Goal: Task Accomplishment & Management: Use online tool/utility

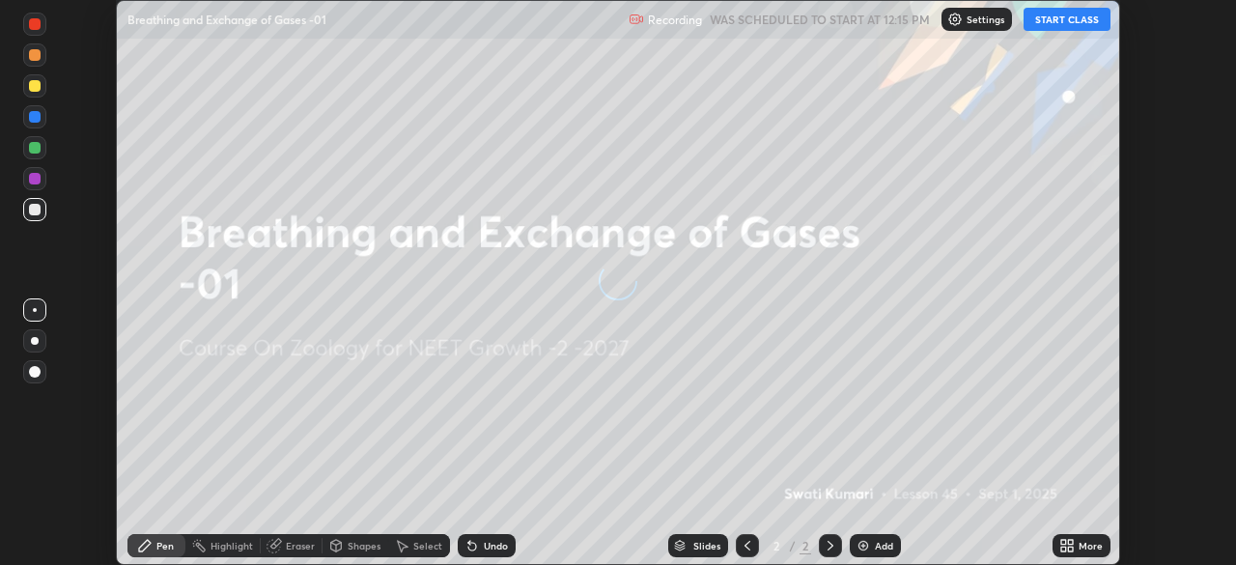
scroll to position [565, 1235]
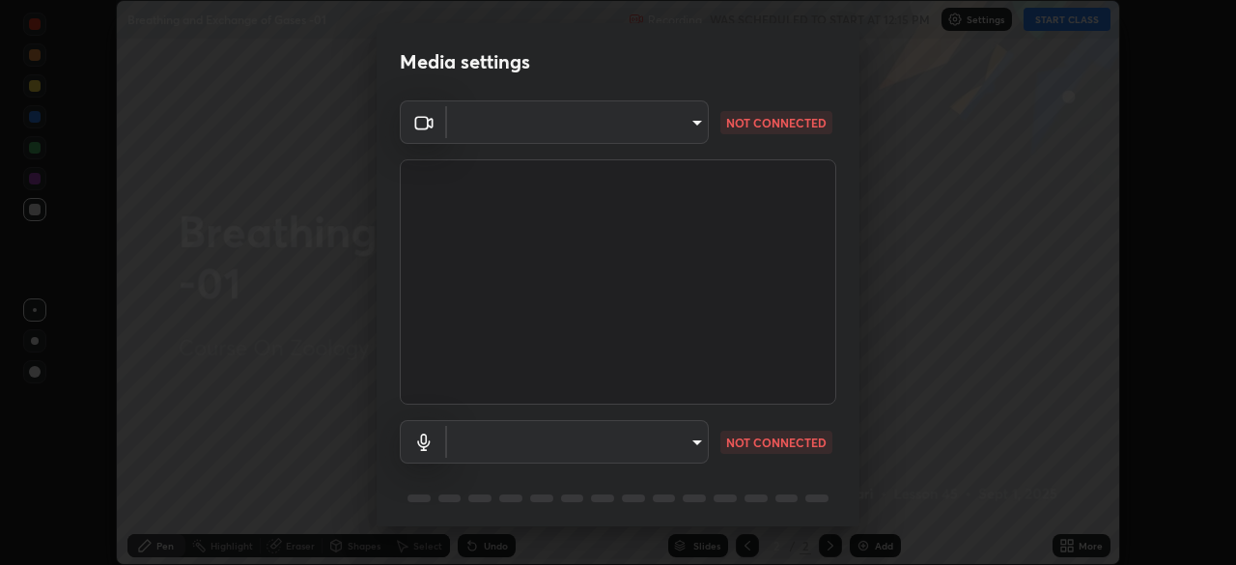
type input "1bc8c760721724c3bb23fa848bc882cb96d251e159a7e377002adb6141e657bd"
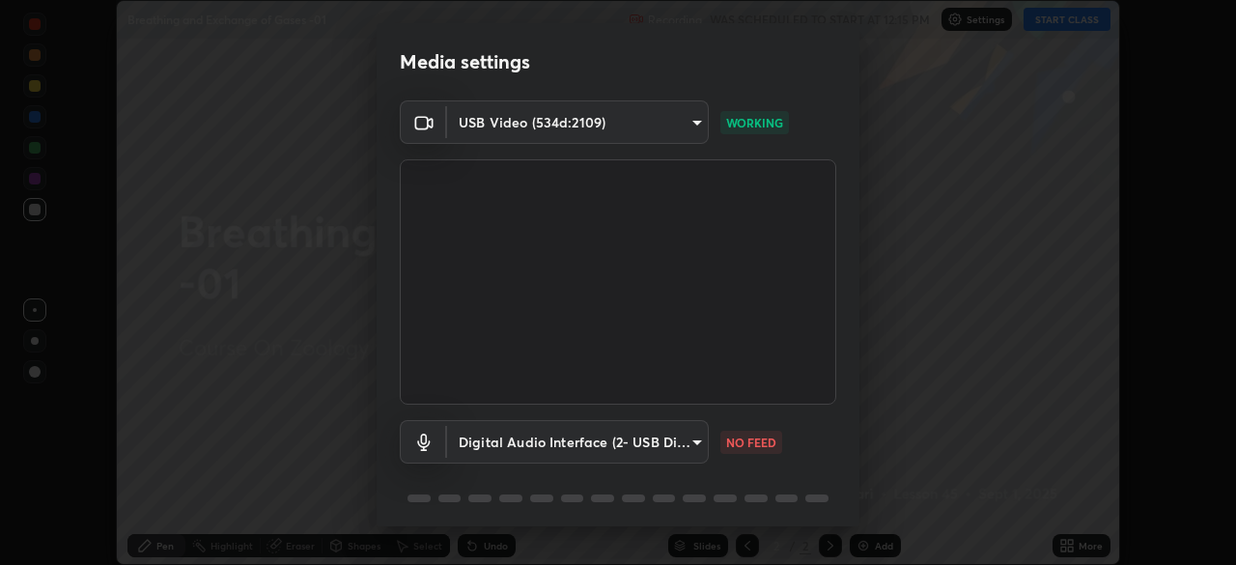
click at [683, 439] on body "Erase all Breathing and Exchange of Gases -01 Recording WAS SCHEDULED TO START …" at bounding box center [618, 282] width 1236 height 565
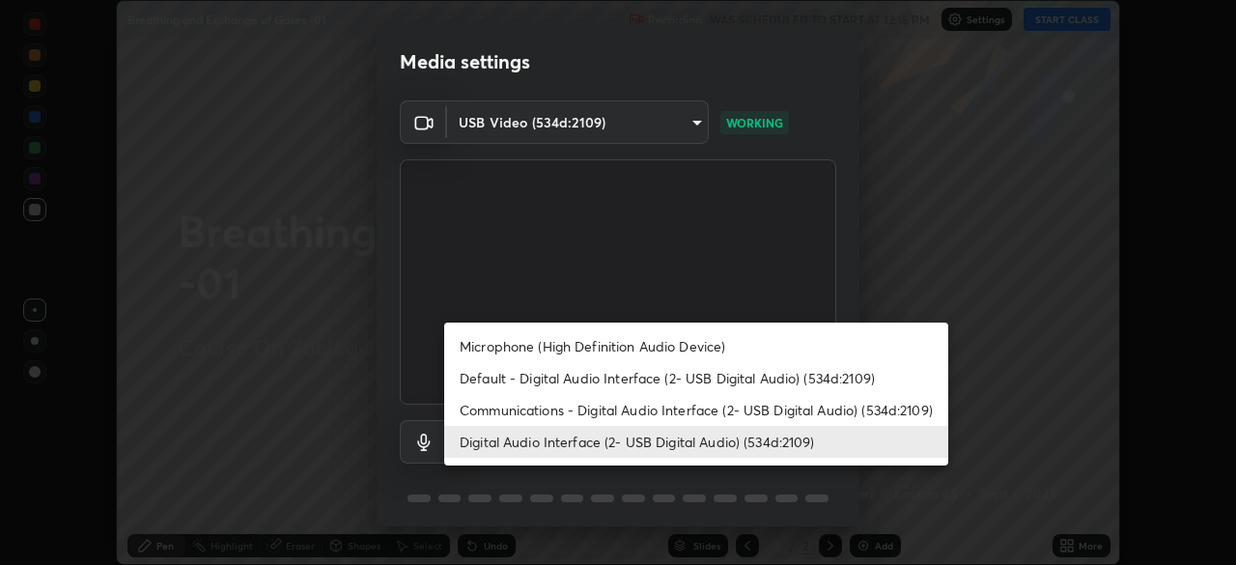
click at [827, 430] on li "Digital Audio Interface (2- USB Digital Audio) (534d:2109)" at bounding box center [696, 442] width 504 height 32
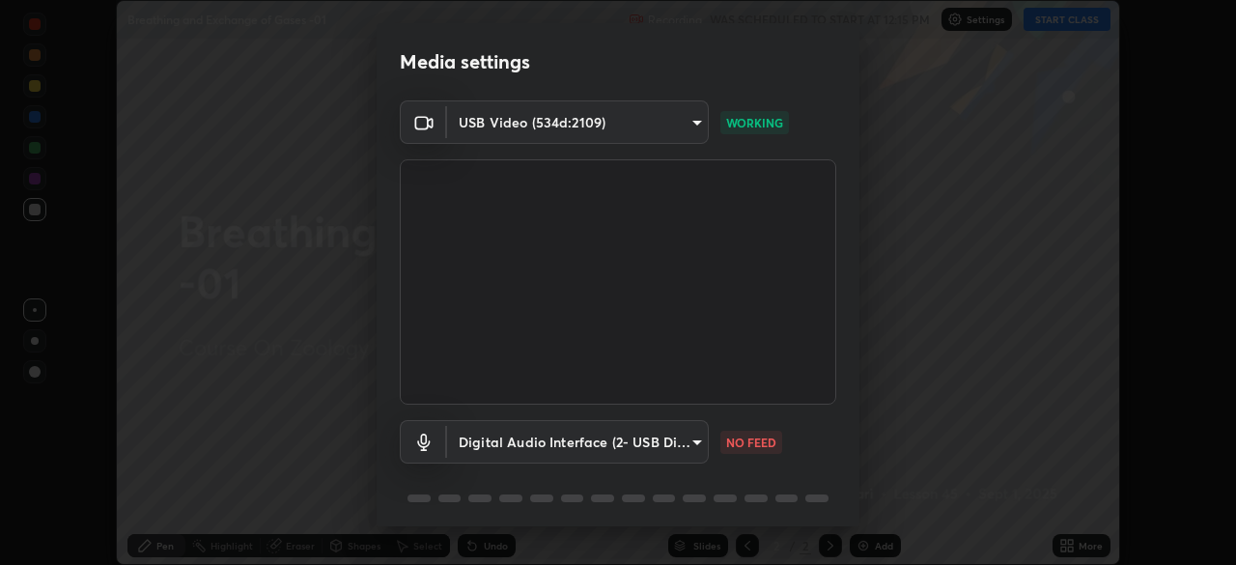
click at [652, 455] on body "Erase all Breathing and Exchange of Gases -01 Recording WAS SCHEDULED TO START …" at bounding box center [618, 282] width 1236 height 565
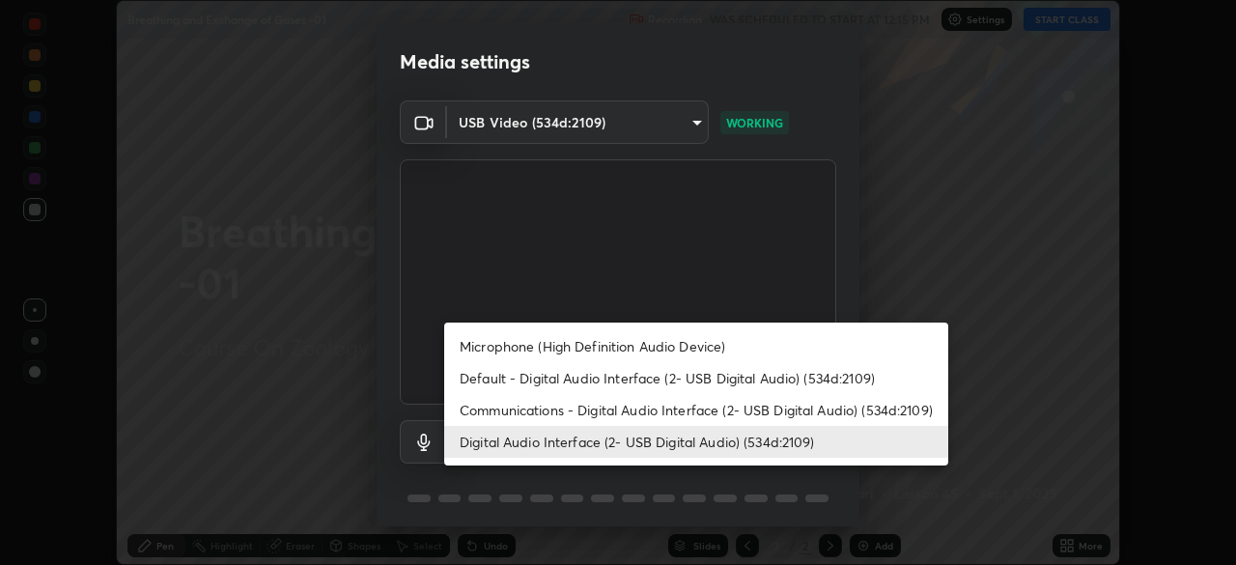
click at [640, 413] on li "Communications - Digital Audio Interface (2- USB Digital Audio) (534d:2109)" at bounding box center [696, 410] width 504 height 32
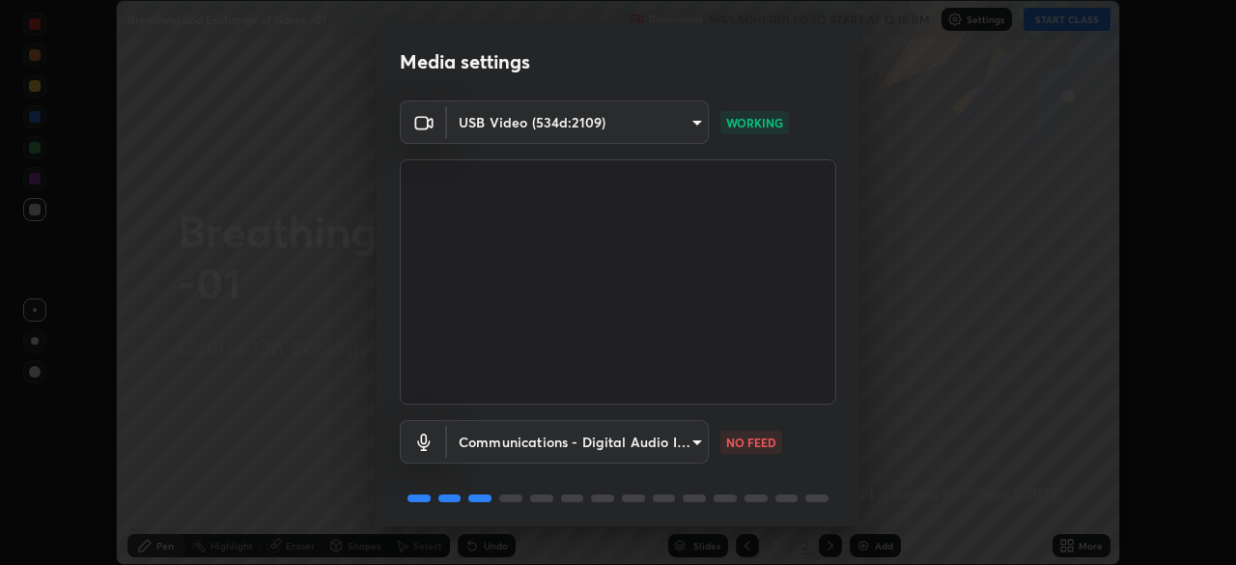
scroll to position [69, 0]
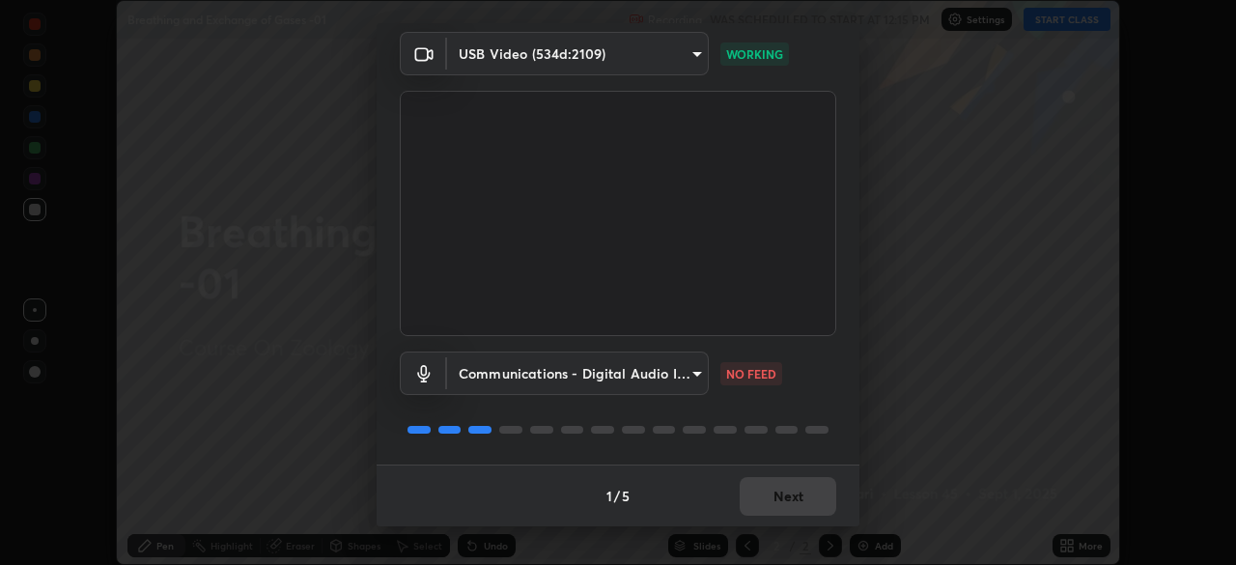
click at [679, 370] on body "Erase all Breathing and Exchange of Gases -01 Recording WAS SCHEDULED TO START …" at bounding box center [618, 282] width 1236 height 565
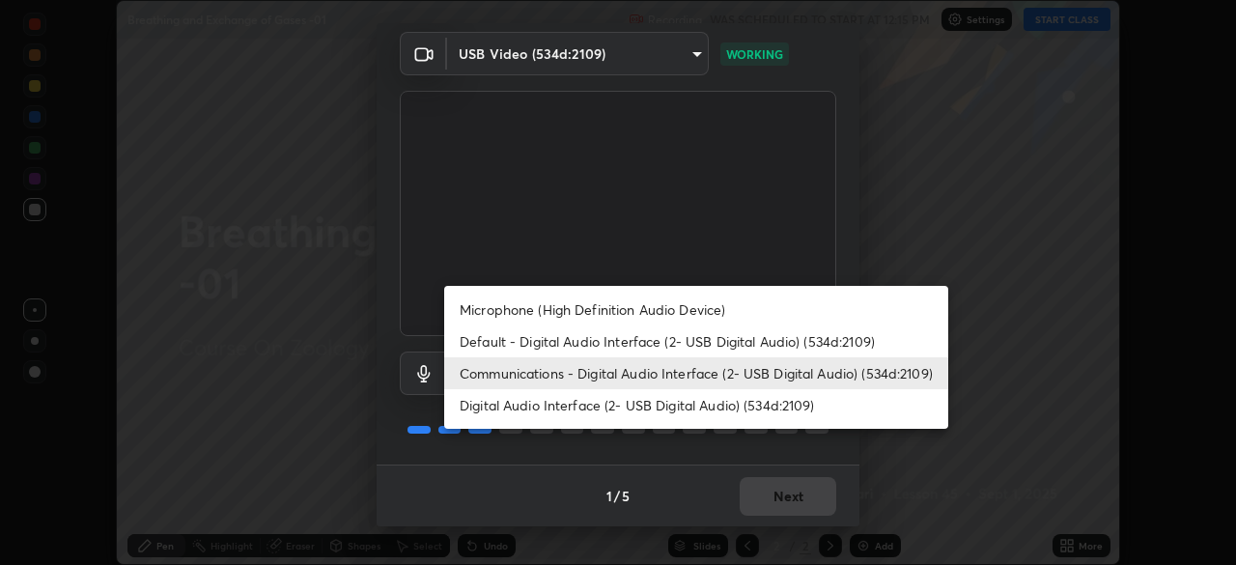
click at [647, 399] on li "Digital Audio Interface (2- USB Digital Audio) (534d:2109)" at bounding box center [696, 405] width 504 height 32
type input "1918f708b987fa0595dc9586349fa6393aff4c3e10ee40660038fb12667bac0b"
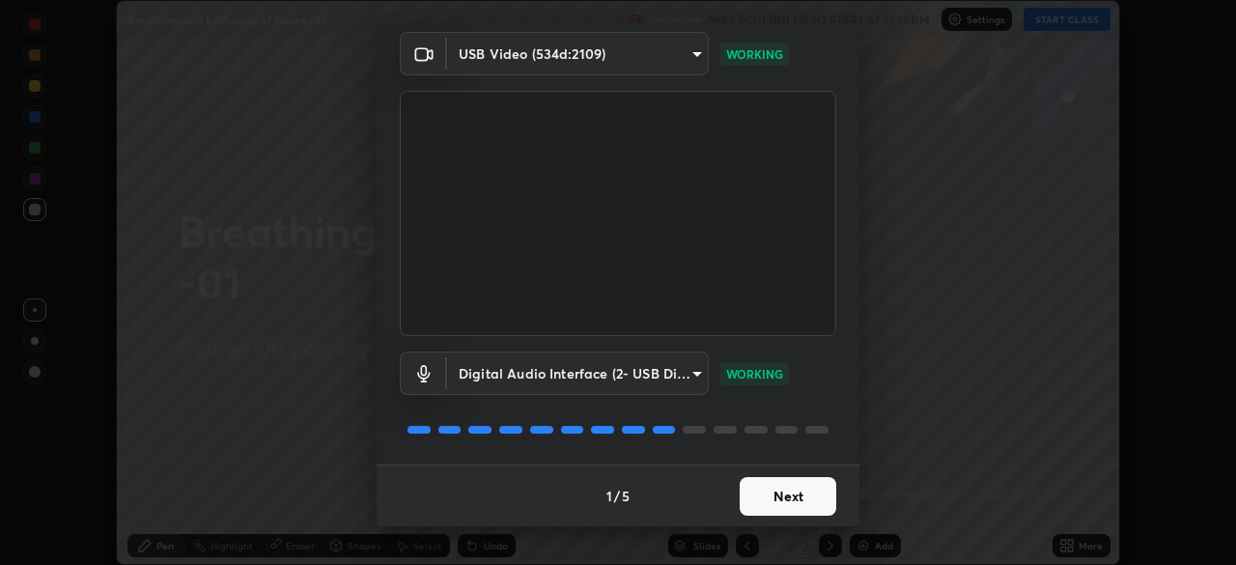
click at [779, 496] on button "Next" at bounding box center [788, 496] width 97 height 39
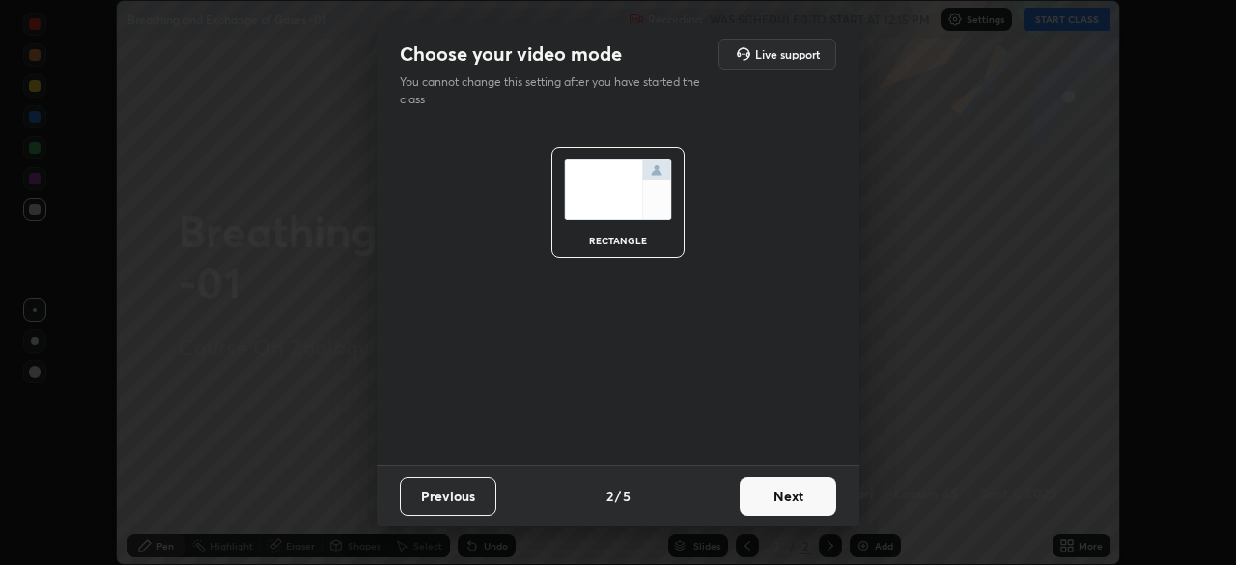
click at [801, 495] on button "Next" at bounding box center [788, 496] width 97 height 39
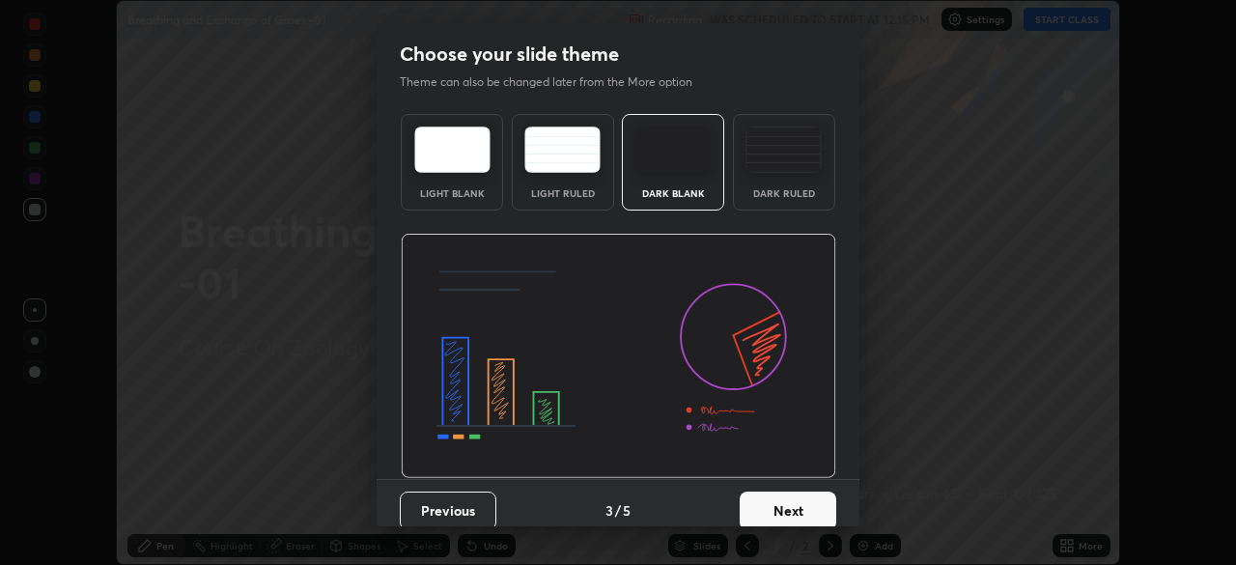
scroll to position [14, 0]
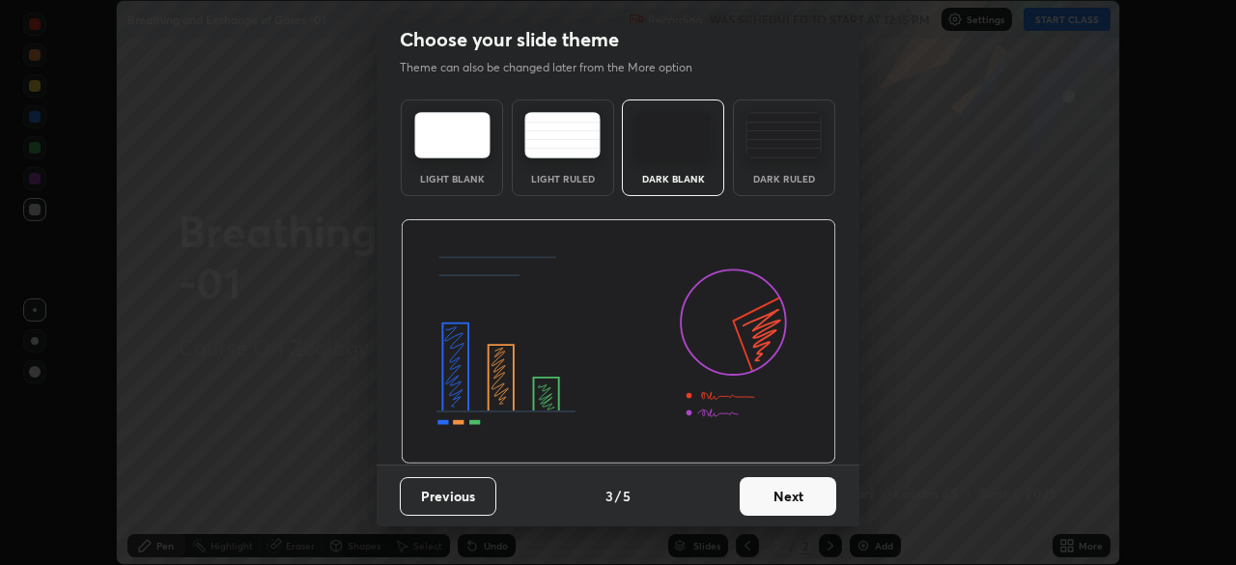
click at [797, 479] on button "Next" at bounding box center [788, 496] width 97 height 39
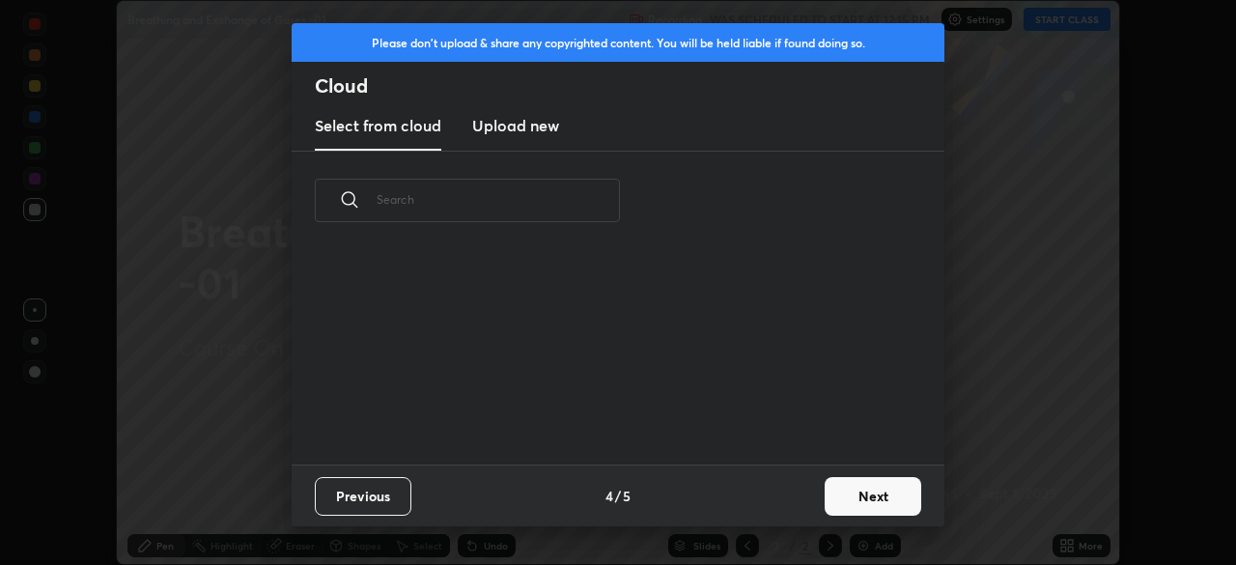
scroll to position [214, 620]
click at [852, 490] on button "Next" at bounding box center [873, 496] width 97 height 39
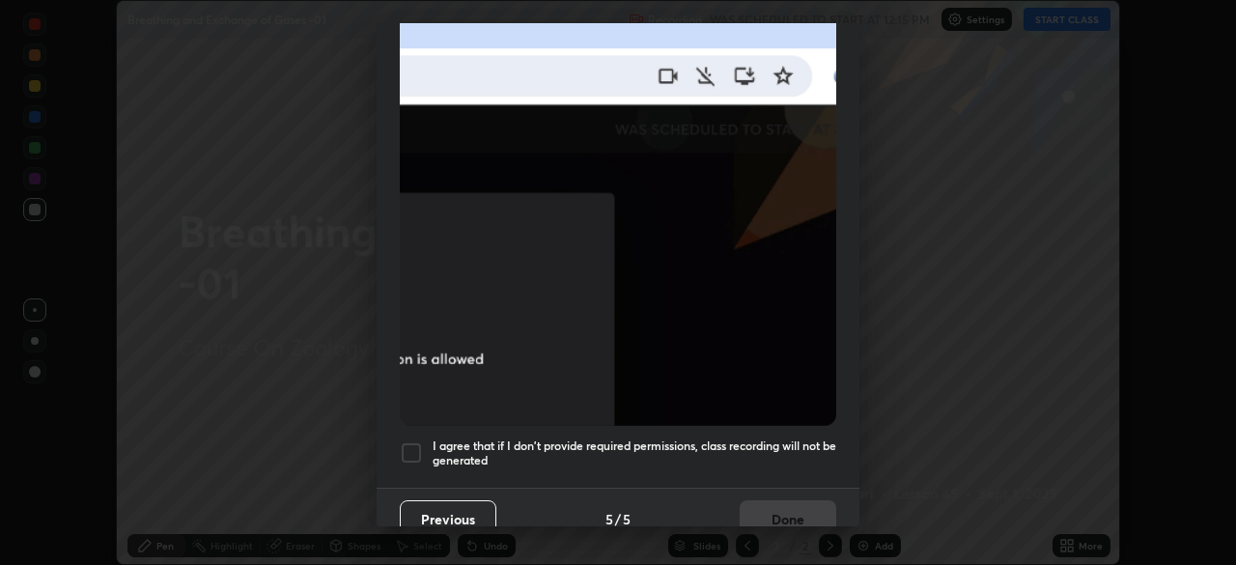
scroll to position [463, 0]
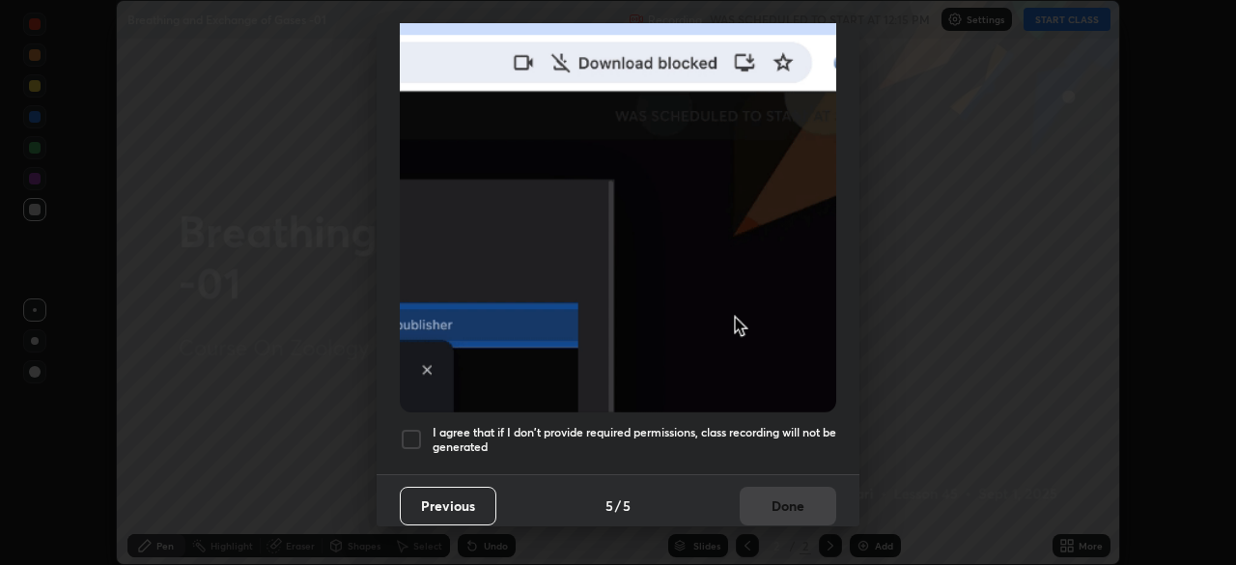
click at [415, 428] on div at bounding box center [411, 439] width 23 height 23
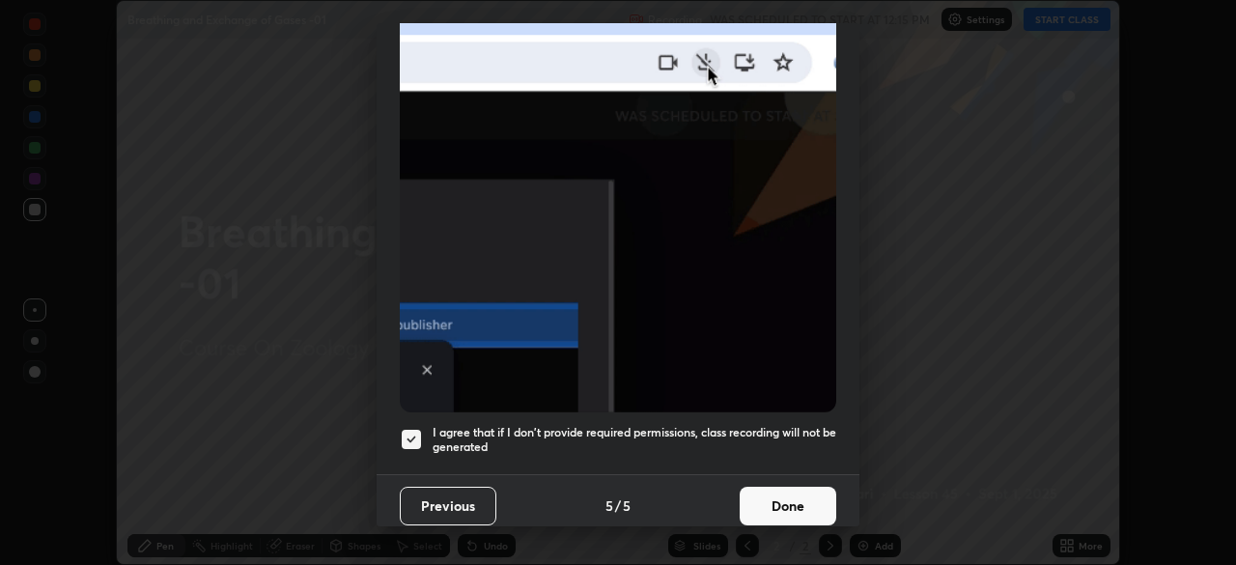
click at [779, 496] on button "Done" at bounding box center [788, 506] width 97 height 39
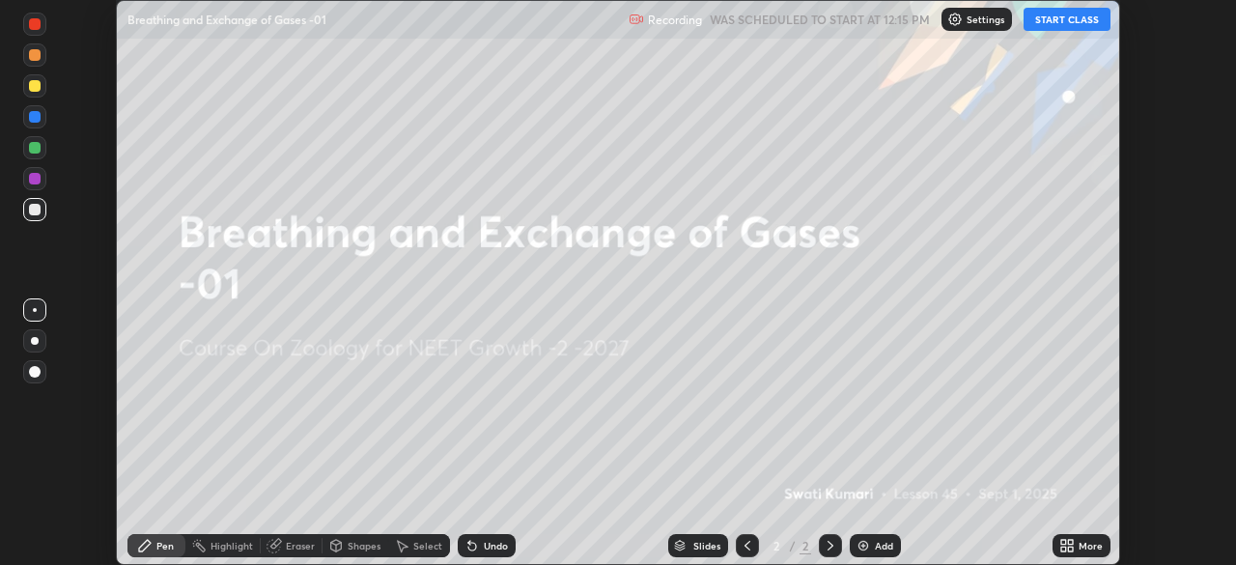
click at [1070, 542] on icon at bounding box center [1070, 542] width 5 height 5
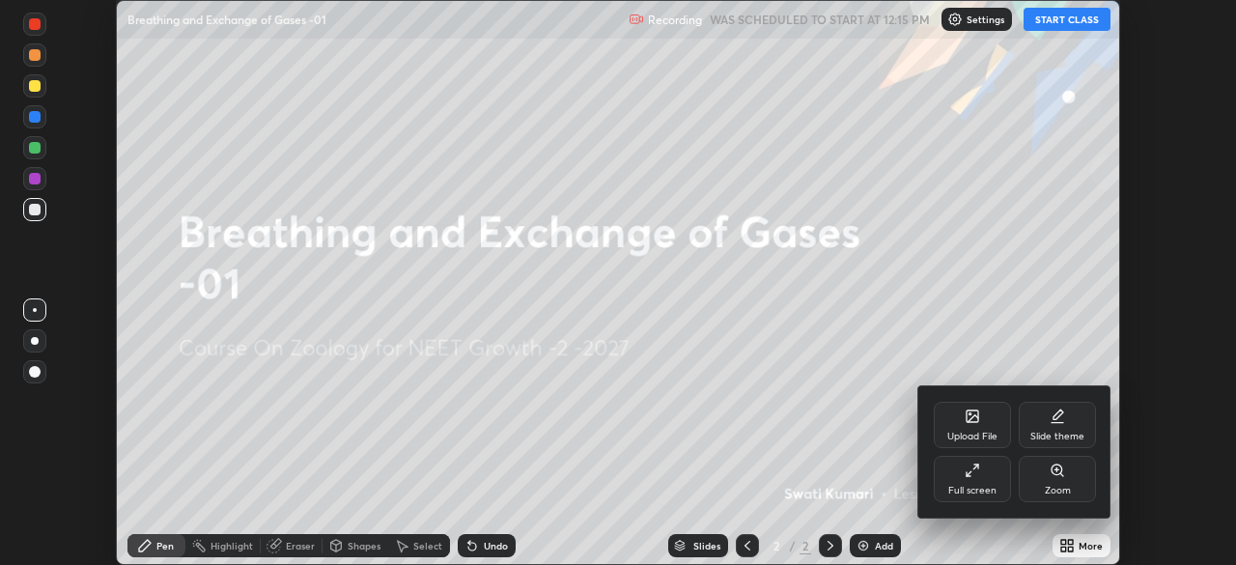
click at [966, 423] on icon at bounding box center [972, 416] width 15 height 15
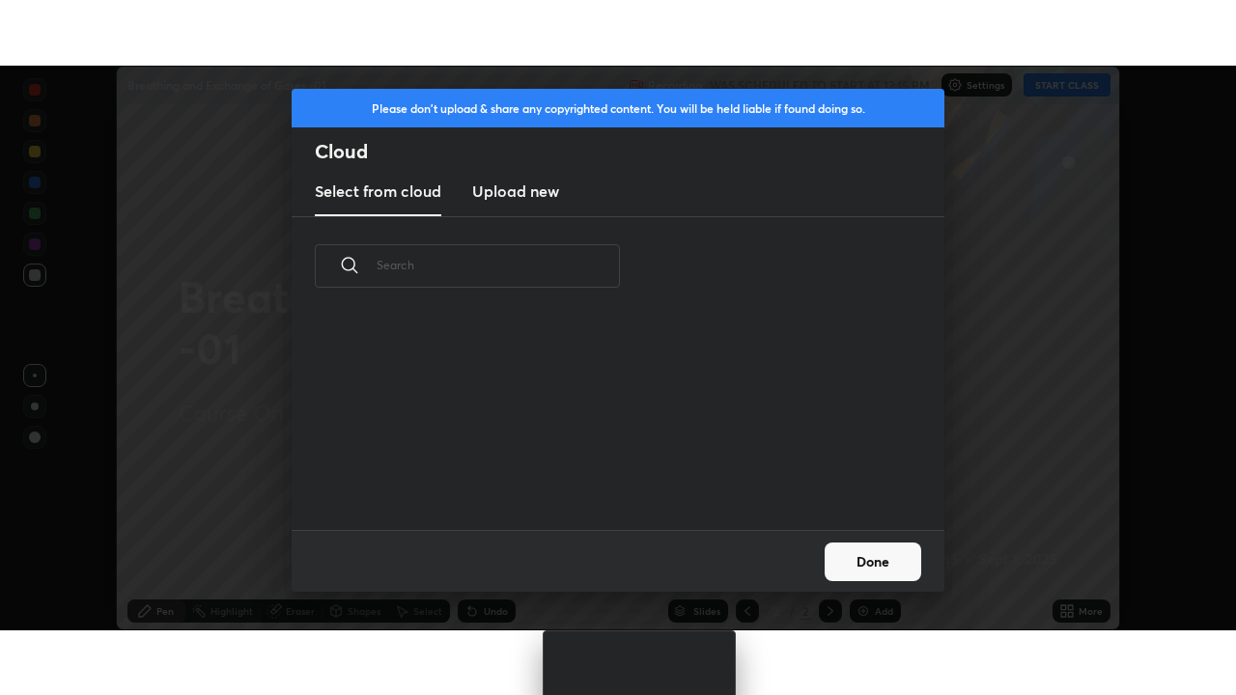
scroll to position [214, 620]
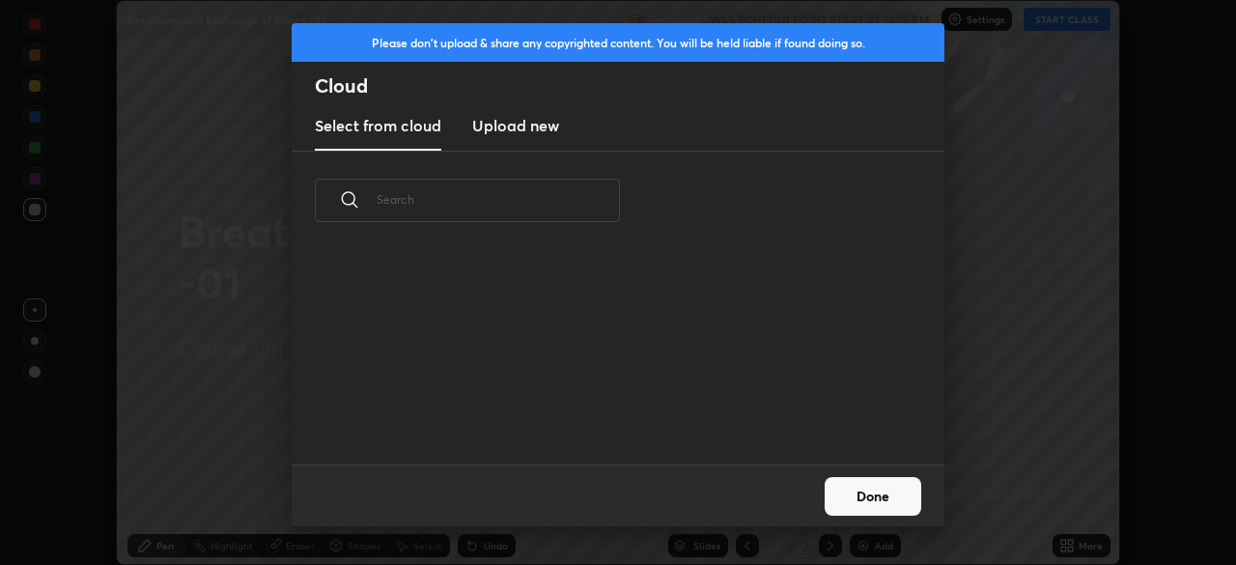
click at [536, 121] on h3 "Upload new" at bounding box center [515, 125] width 87 height 23
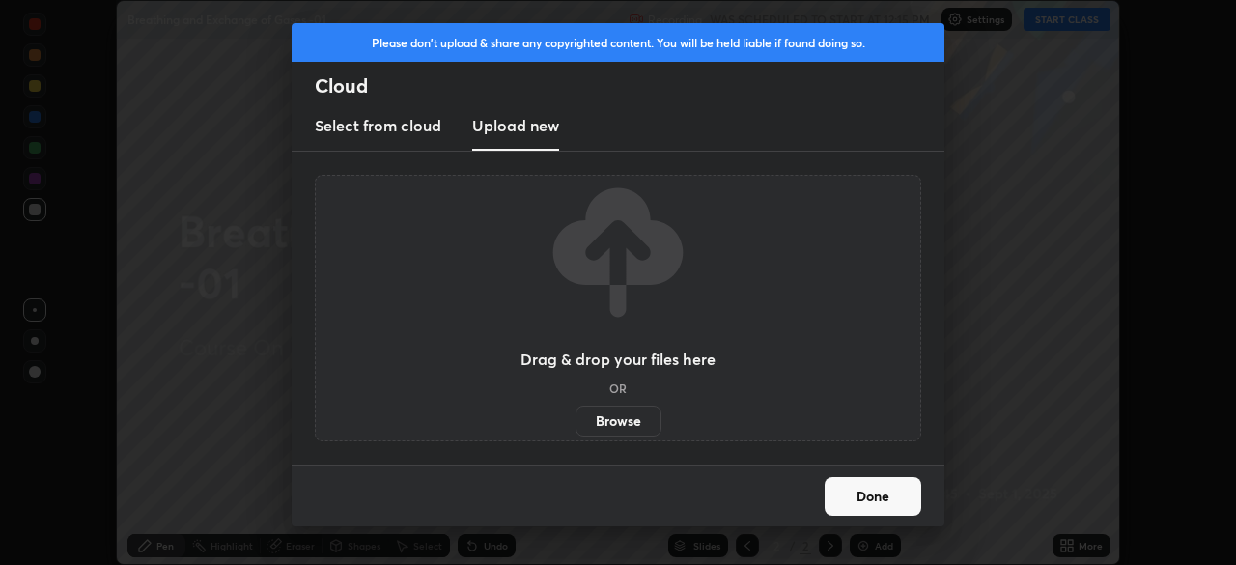
click at [612, 419] on label "Browse" at bounding box center [619, 421] width 86 height 31
click at [576, 419] on input "Browse" at bounding box center [576, 421] width 0 height 31
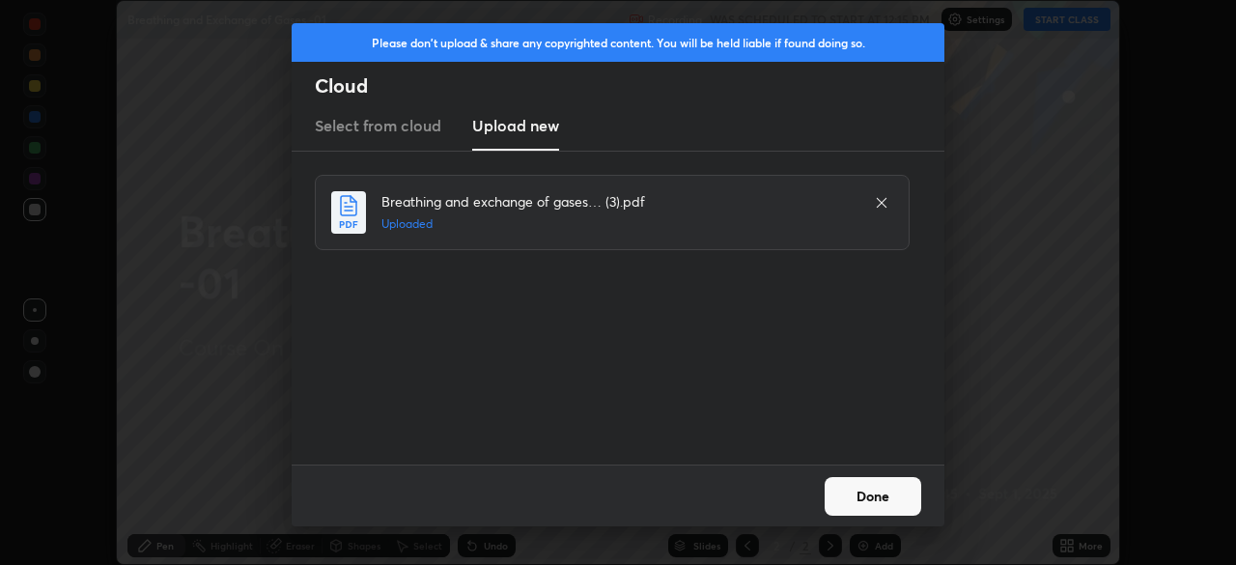
click at [870, 492] on button "Done" at bounding box center [873, 496] width 97 height 39
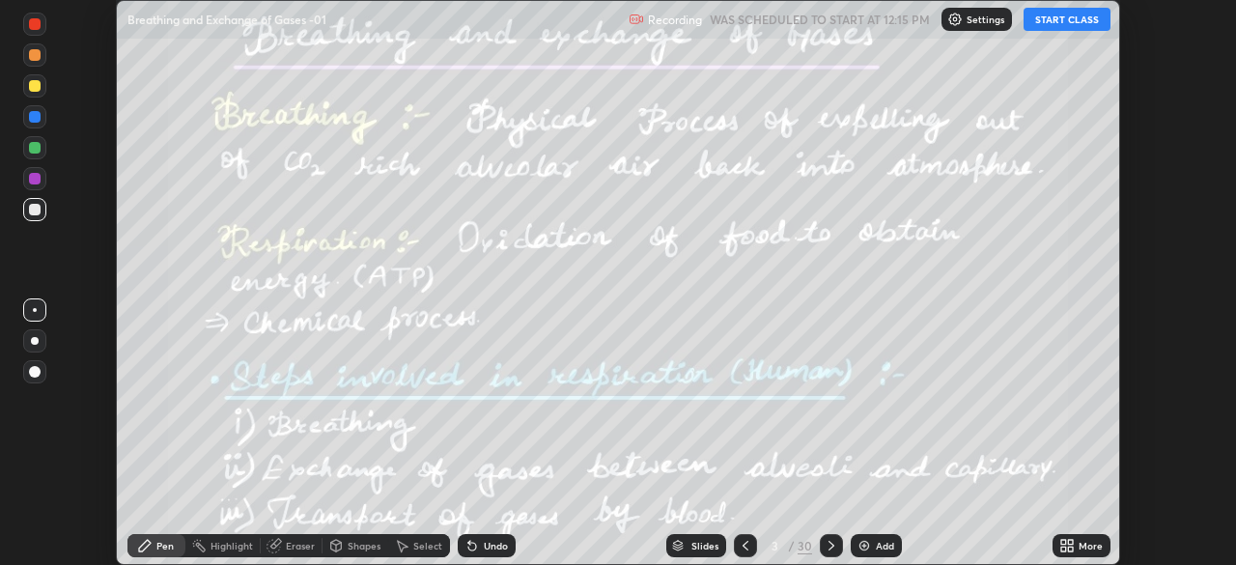
click at [1077, 543] on div "More" at bounding box center [1082, 545] width 58 height 23
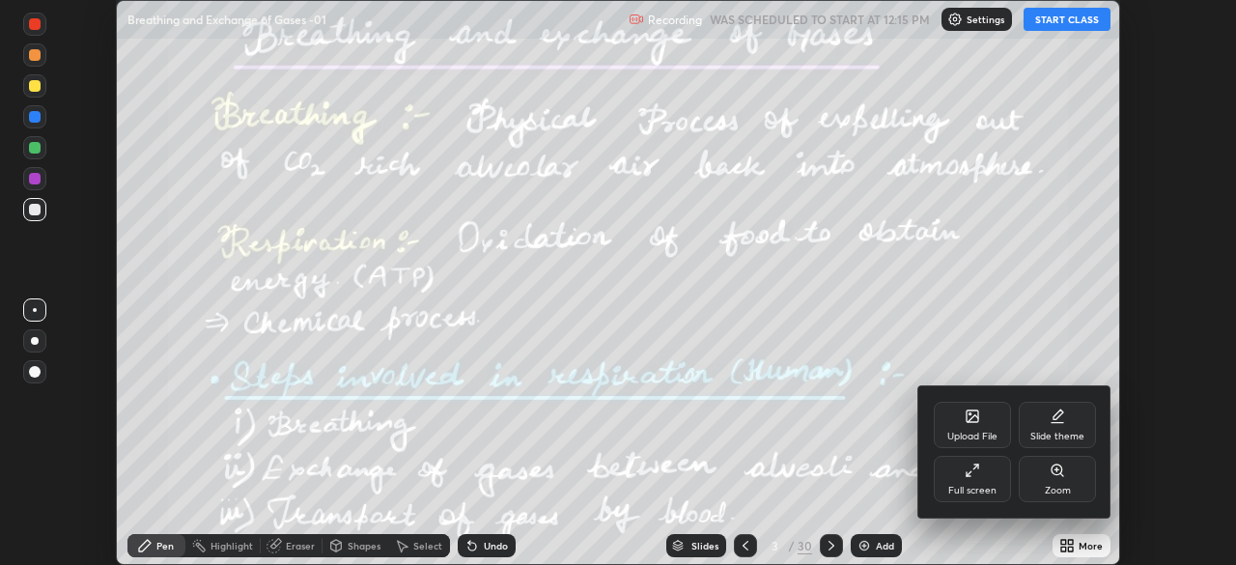
click at [971, 479] on div "Full screen" at bounding box center [972, 479] width 77 height 46
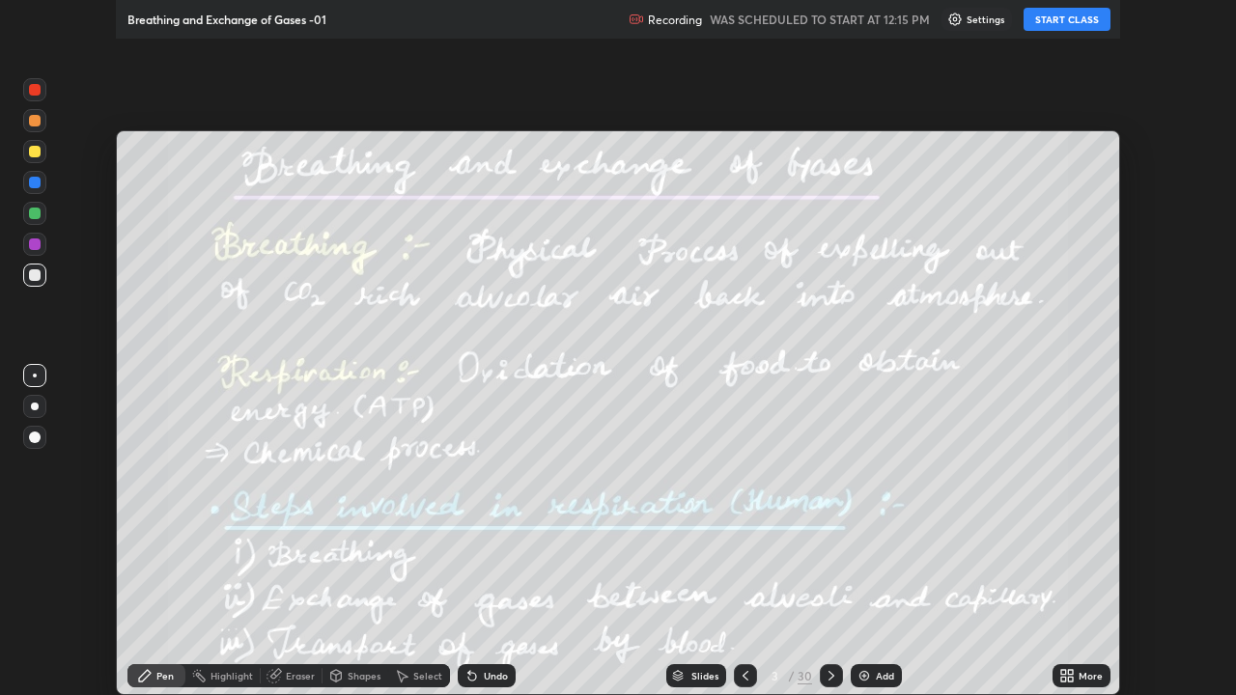
scroll to position [695, 1236]
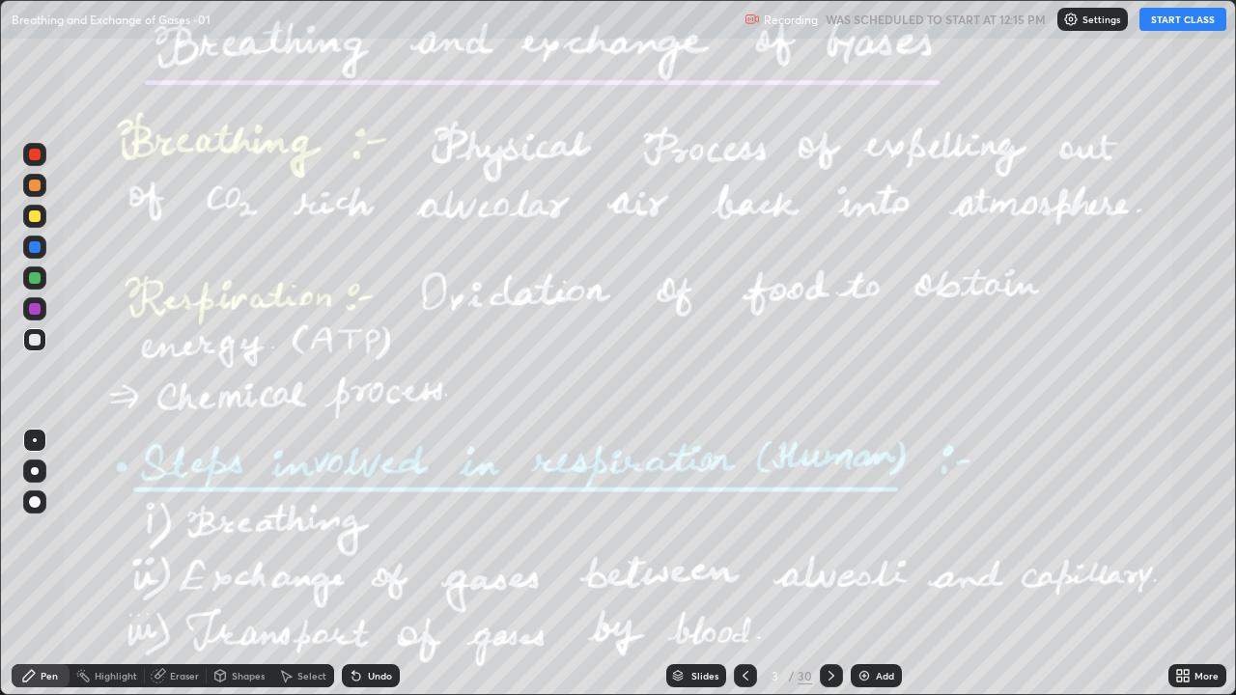
click at [873, 564] on div "Add" at bounding box center [876, 676] width 51 height 23
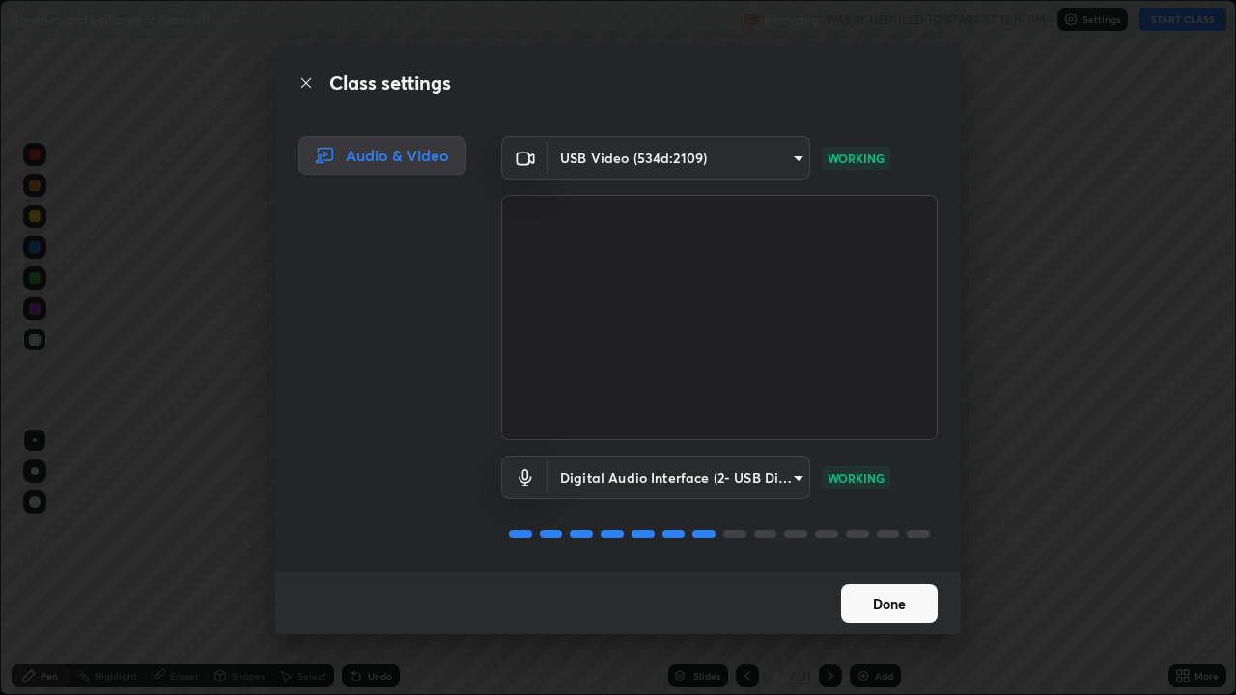
click at [879, 564] on button "Done" at bounding box center [889, 603] width 97 height 39
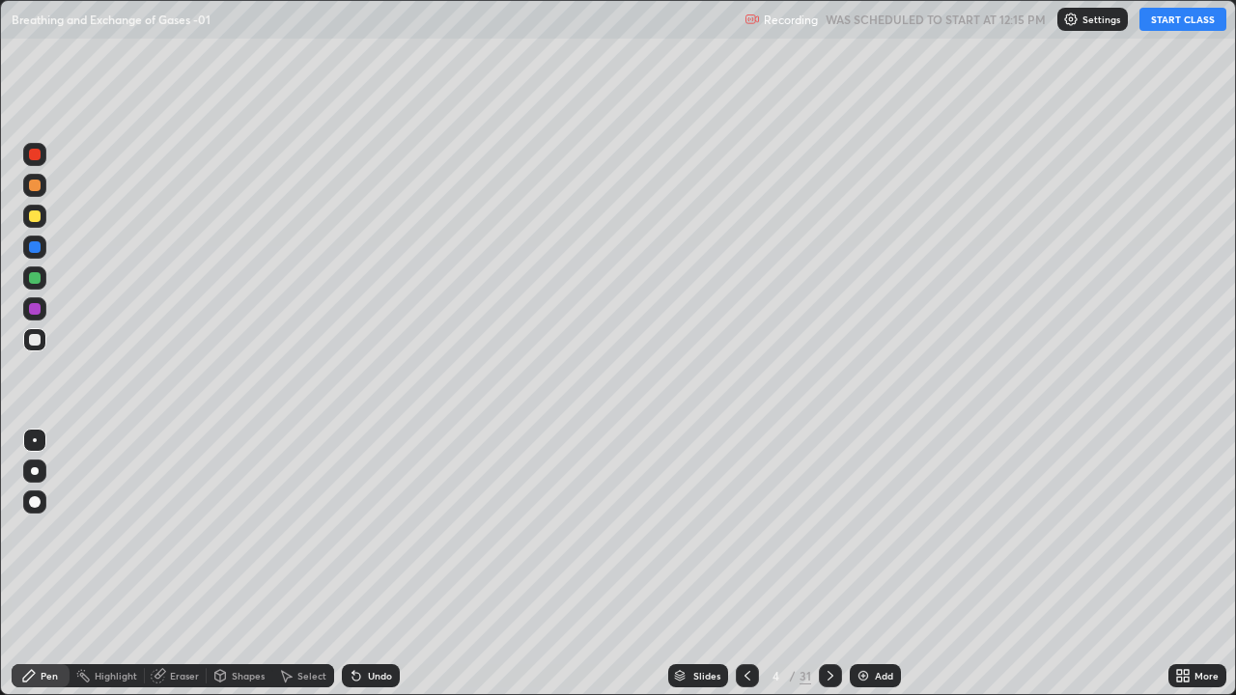
click at [1161, 27] on button "START CLASS" at bounding box center [1183, 19] width 87 height 23
click at [245, 564] on div "Shapes" at bounding box center [248, 676] width 33 height 10
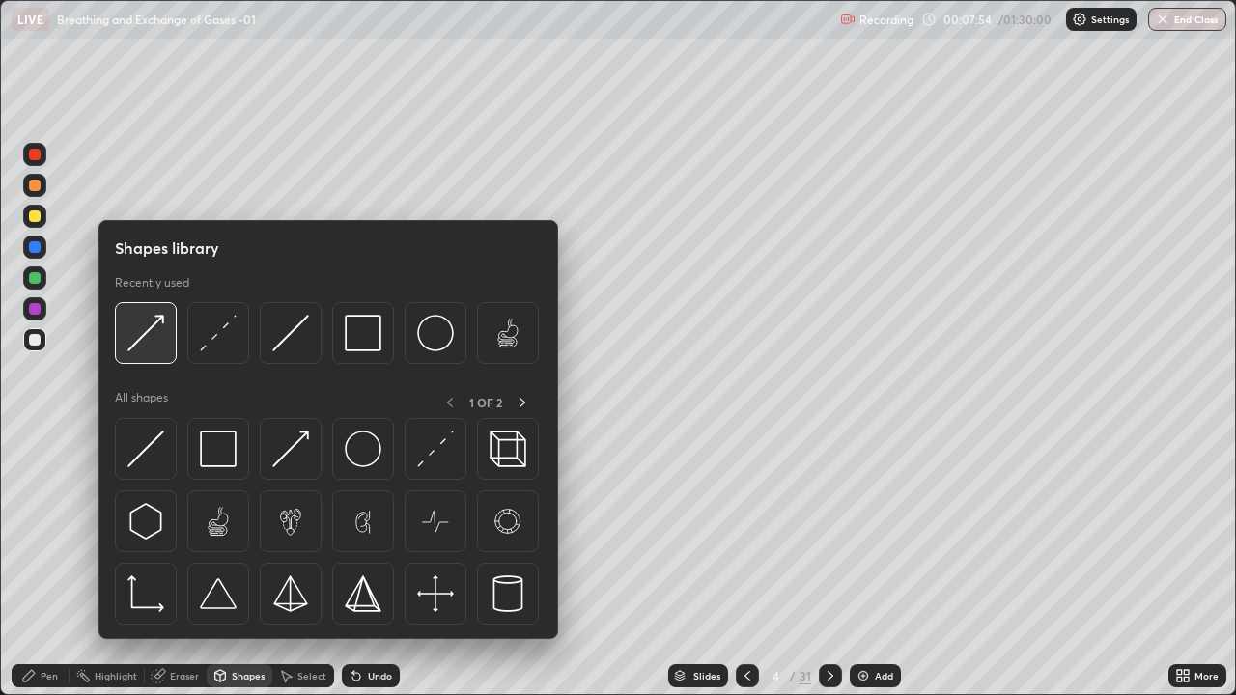
click at [140, 338] on img at bounding box center [145, 333] width 37 height 37
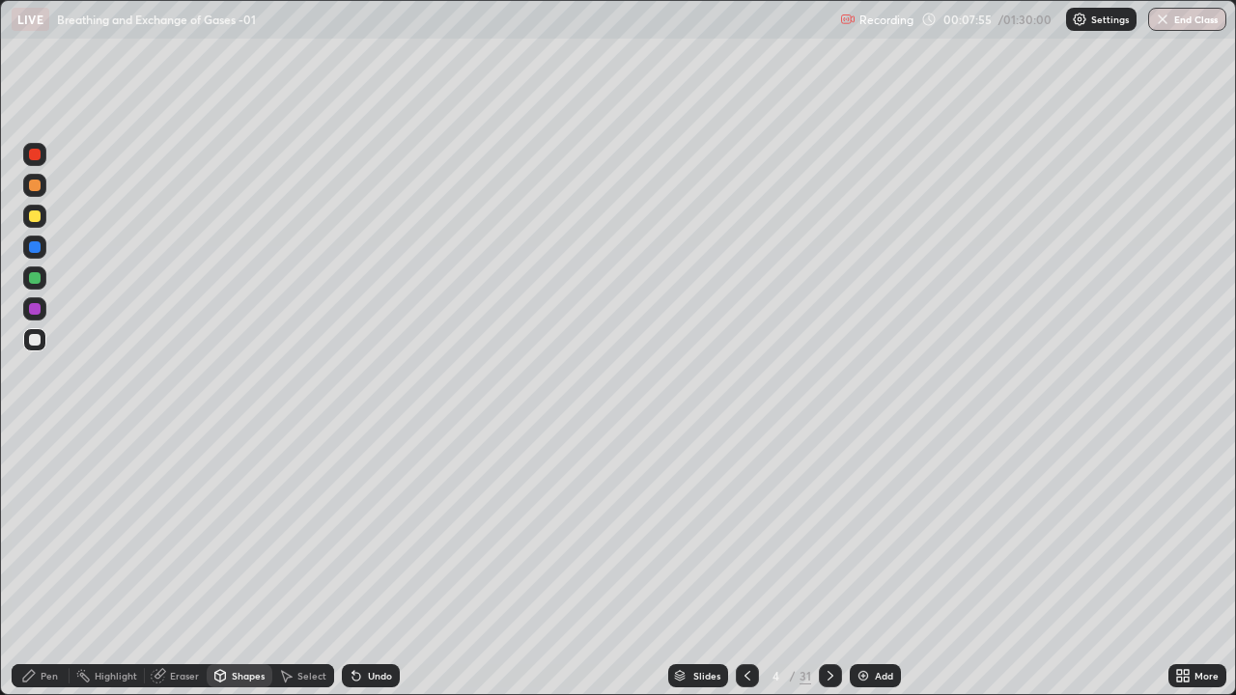
click at [36, 216] on div at bounding box center [35, 217] width 12 height 12
click at [40, 564] on div "Pen" at bounding box center [41, 676] width 58 height 23
click at [27, 278] on div at bounding box center [34, 278] width 23 height 23
click at [30, 475] on div at bounding box center [34, 471] width 23 height 23
click at [29, 339] on div at bounding box center [35, 340] width 12 height 12
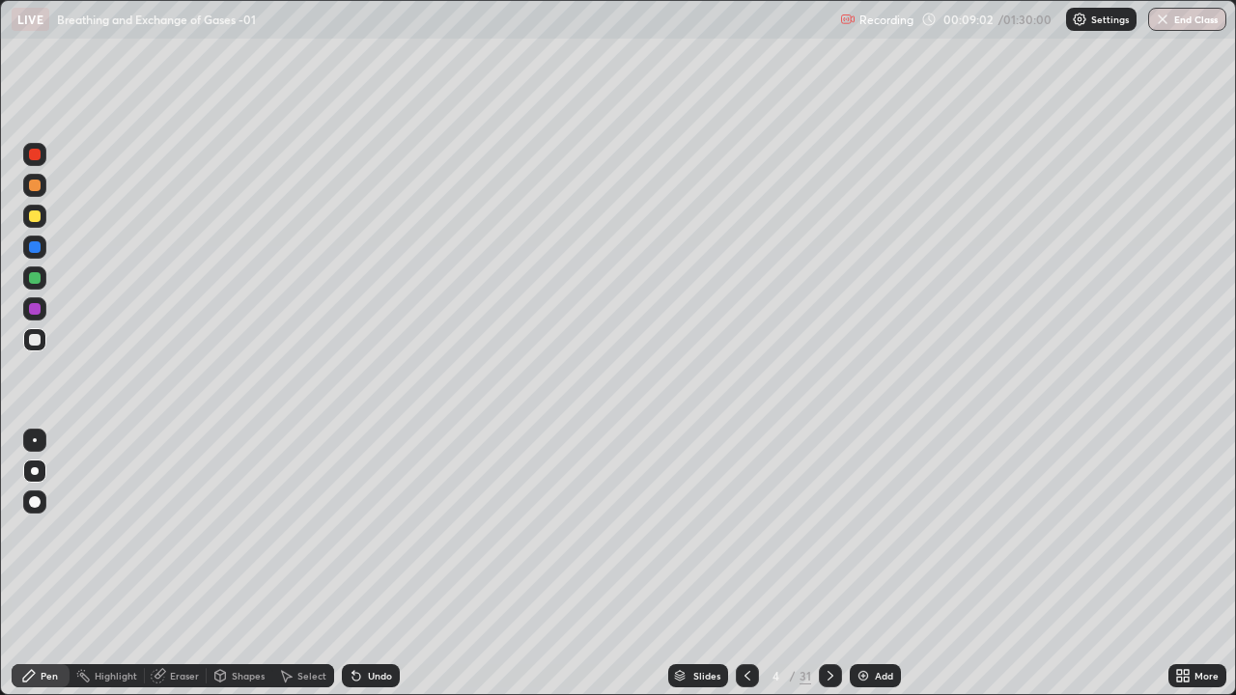
click at [226, 564] on icon at bounding box center [219, 675] width 15 height 15
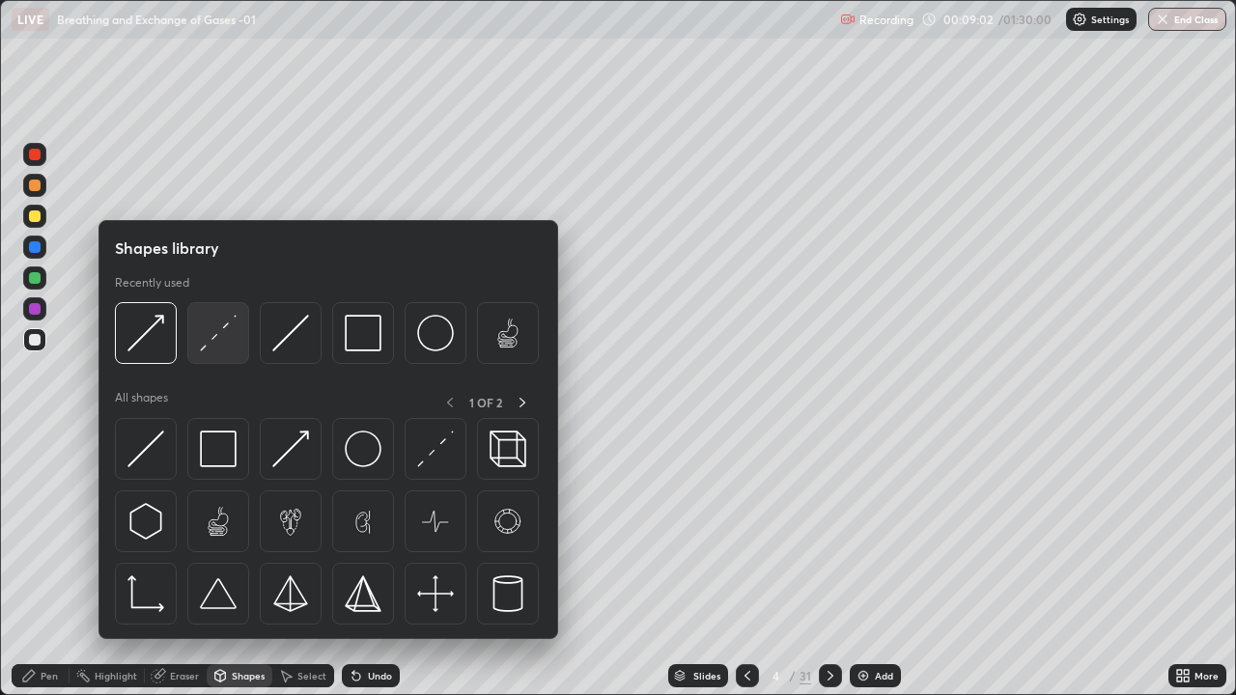
click at [206, 338] on img at bounding box center [218, 333] width 37 height 37
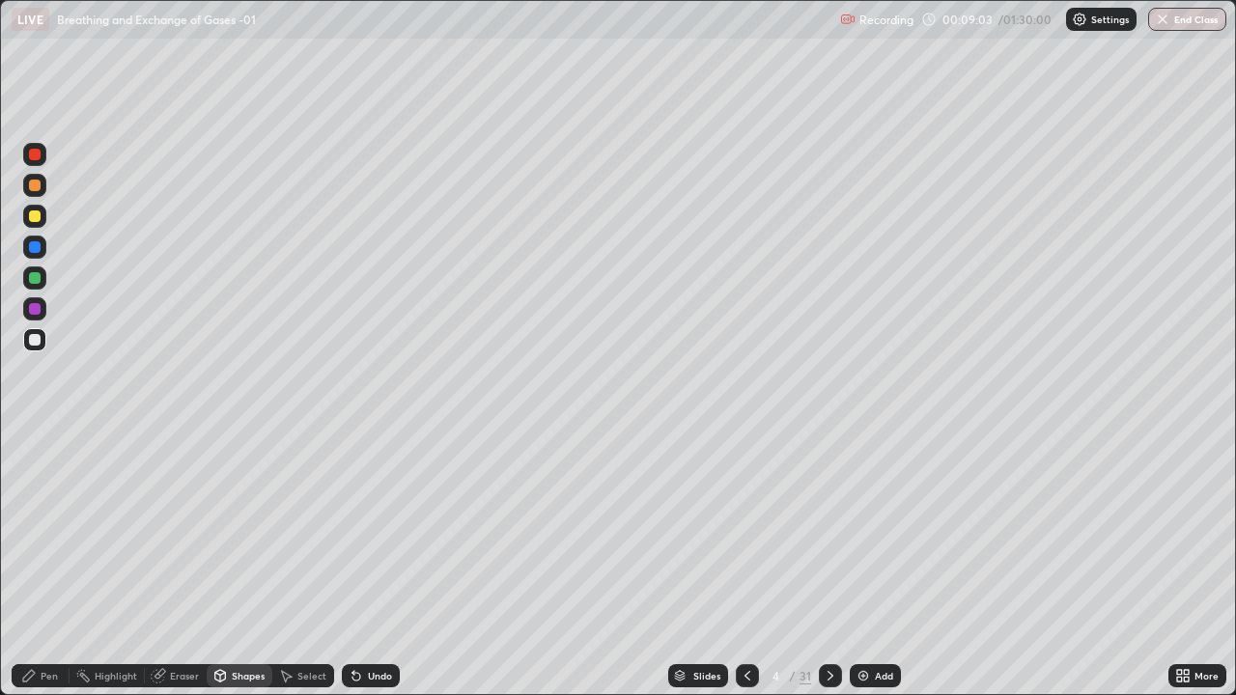
click at [38, 221] on div at bounding box center [35, 217] width 12 height 12
click at [227, 564] on div "Shapes" at bounding box center [240, 676] width 66 height 23
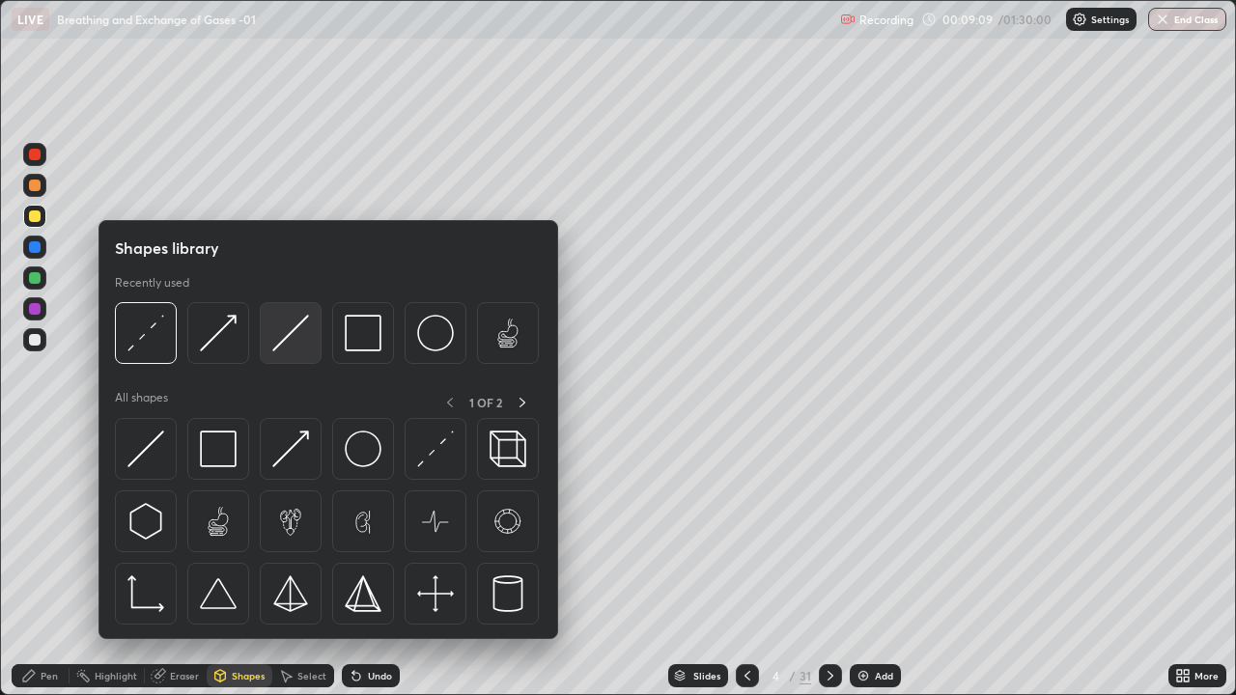
click at [293, 344] on img at bounding box center [290, 333] width 37 height 37
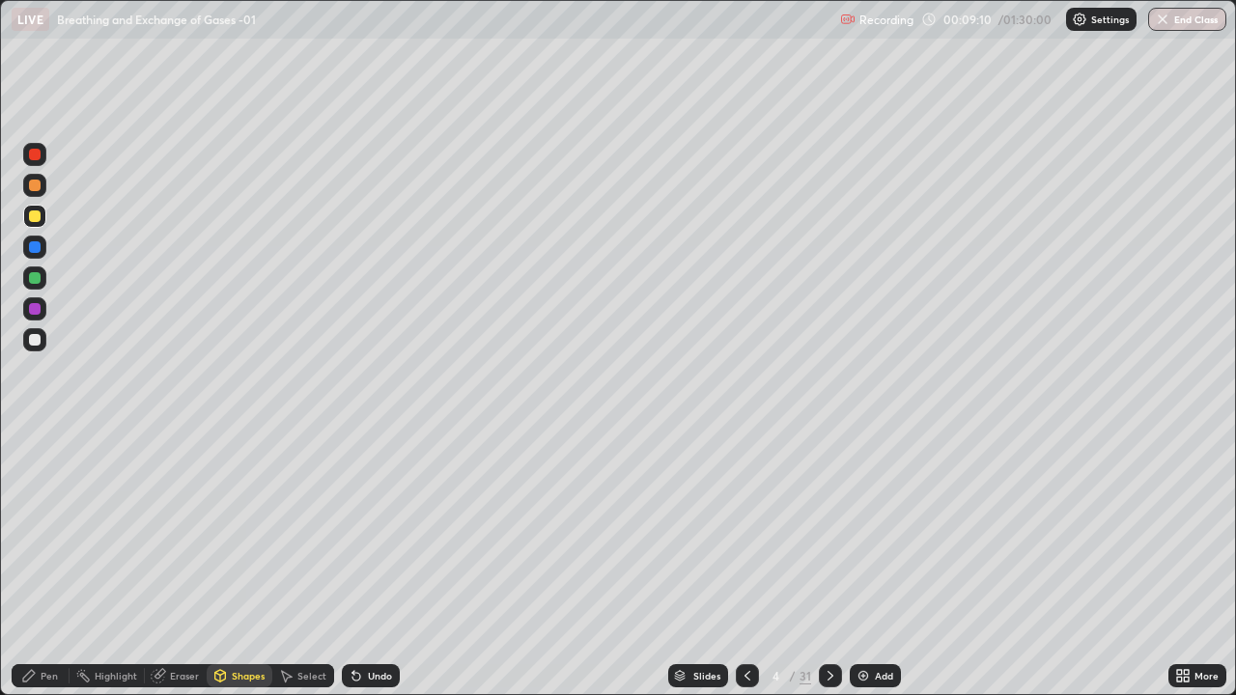
click at [42, 248] on div at bounding box center [34, 247] width 23 height 23
click at [383, 564] on div "Undo" at bounding box center [380, 676] width 24 height 10
click at [51, 564] on div "Pen" at bounding box center [41, 676] width 58 height 23
click at [29, 217] on div at bounding box center [35, 217] width 12 height 12
click at [34, 190] on div at bounding box center [35, 186] width 12 height 12
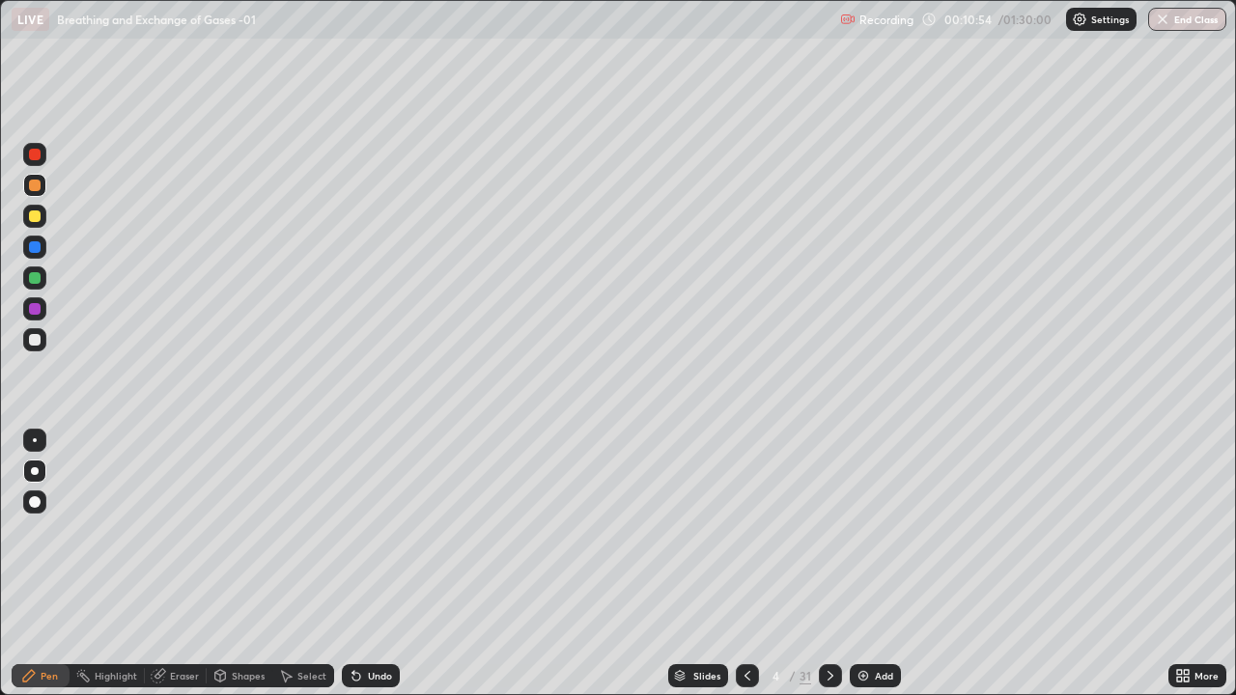
click at [253, 564] on div "Shapes" at bounding box center [248, 676] width 33 height 10
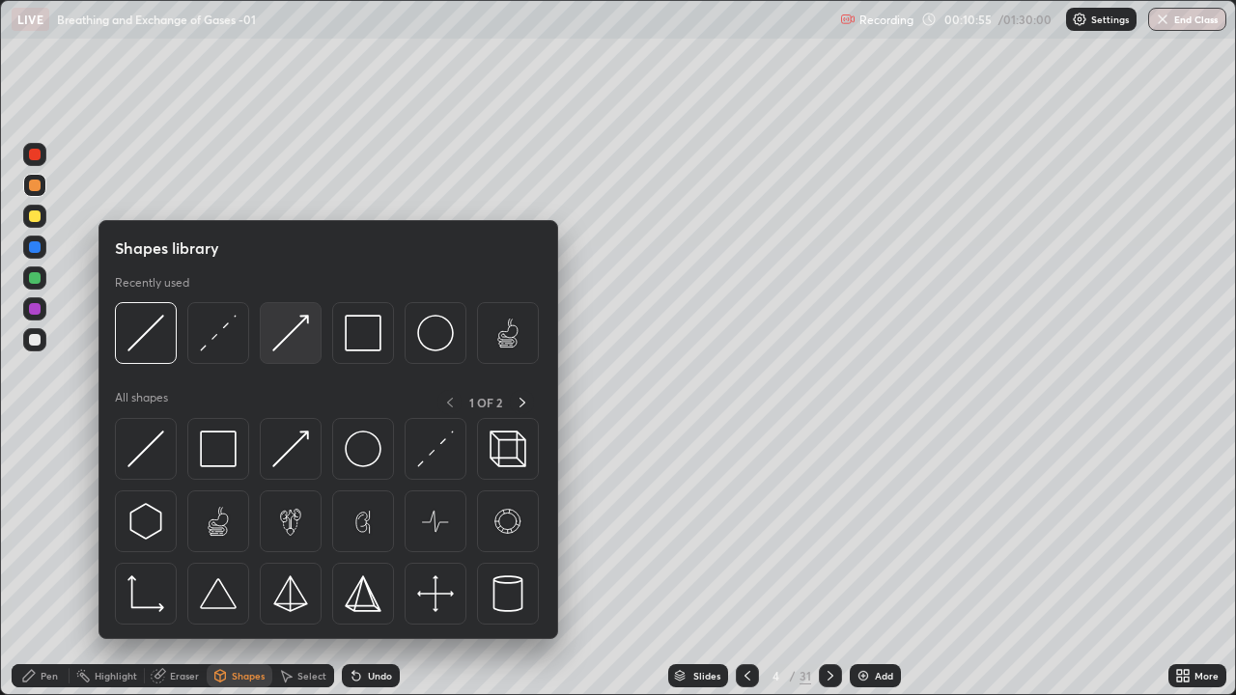
click at [284, 330] on img at bounding box center [290, 333] width 37 height 37
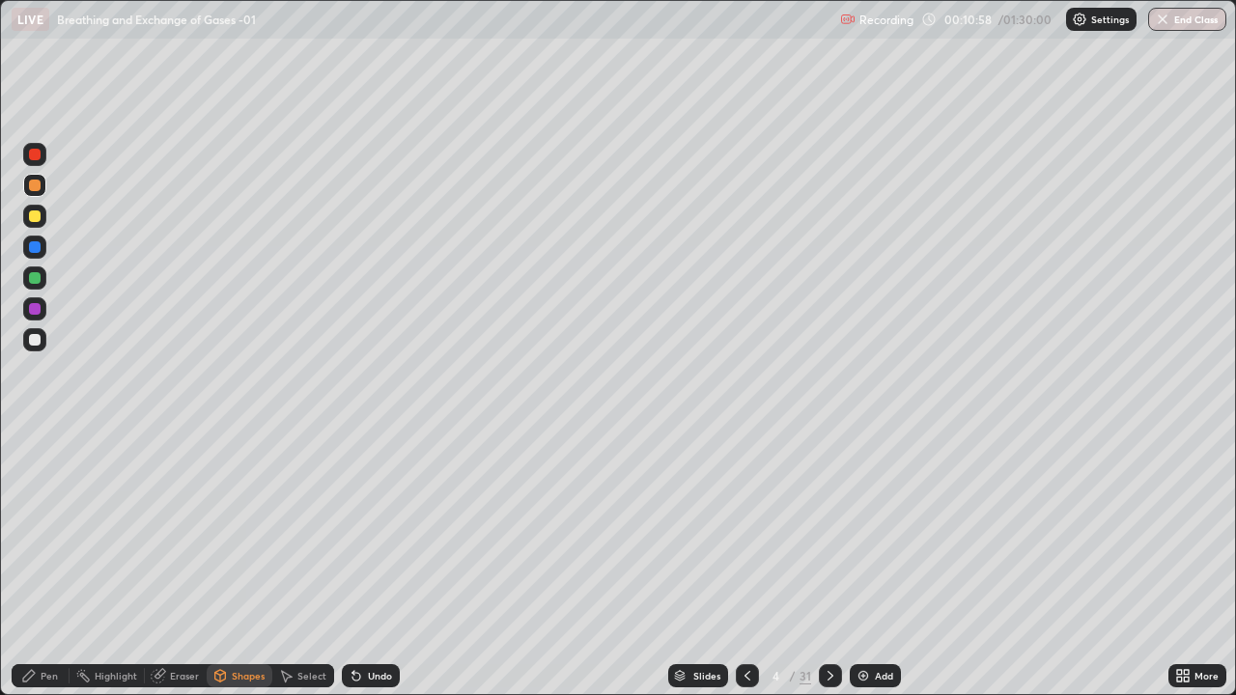
click at [46, 564] on div "Pen" at bounding box center [41, 676] width 58 height 23
click at [41, 481] on div at bounding box center [34, 471] width 23 height 23
click at [748, 564] on icon at bounding box center [747, 675] width 15 height 15
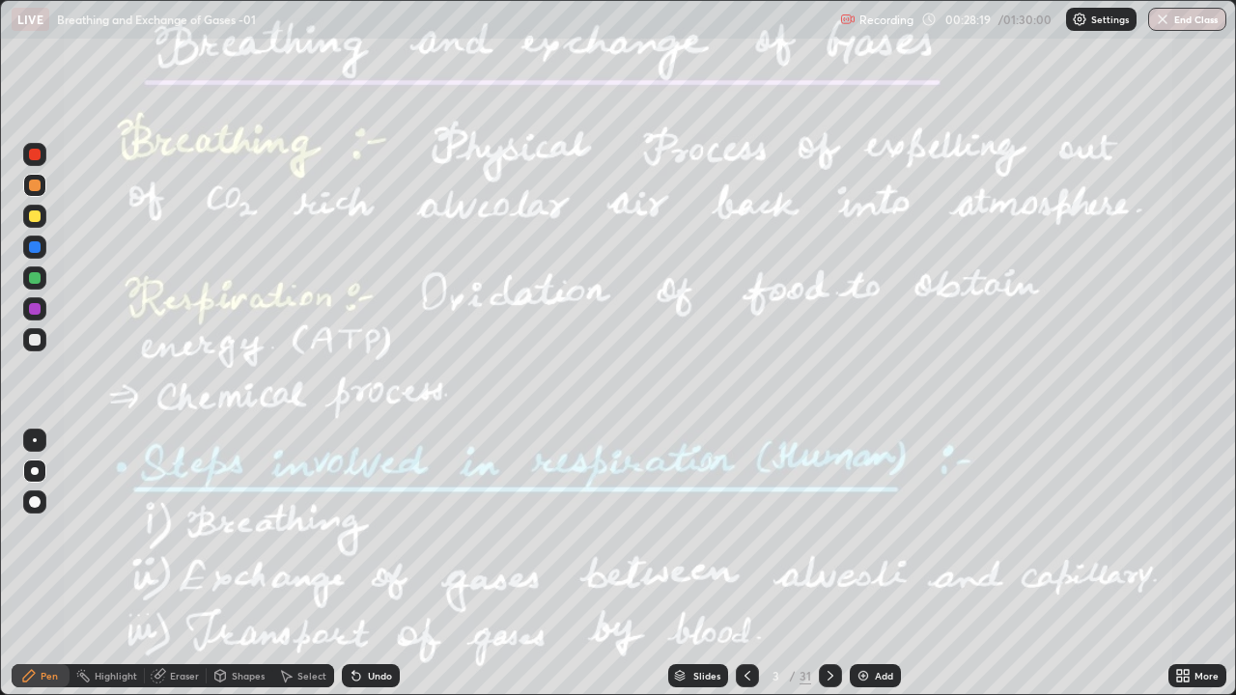
click at [35, 248] on div at bounding box center [35, 247] width 12 height 12
click at [827, 564] on div at bounding box center [830, 676] width 23 height 23
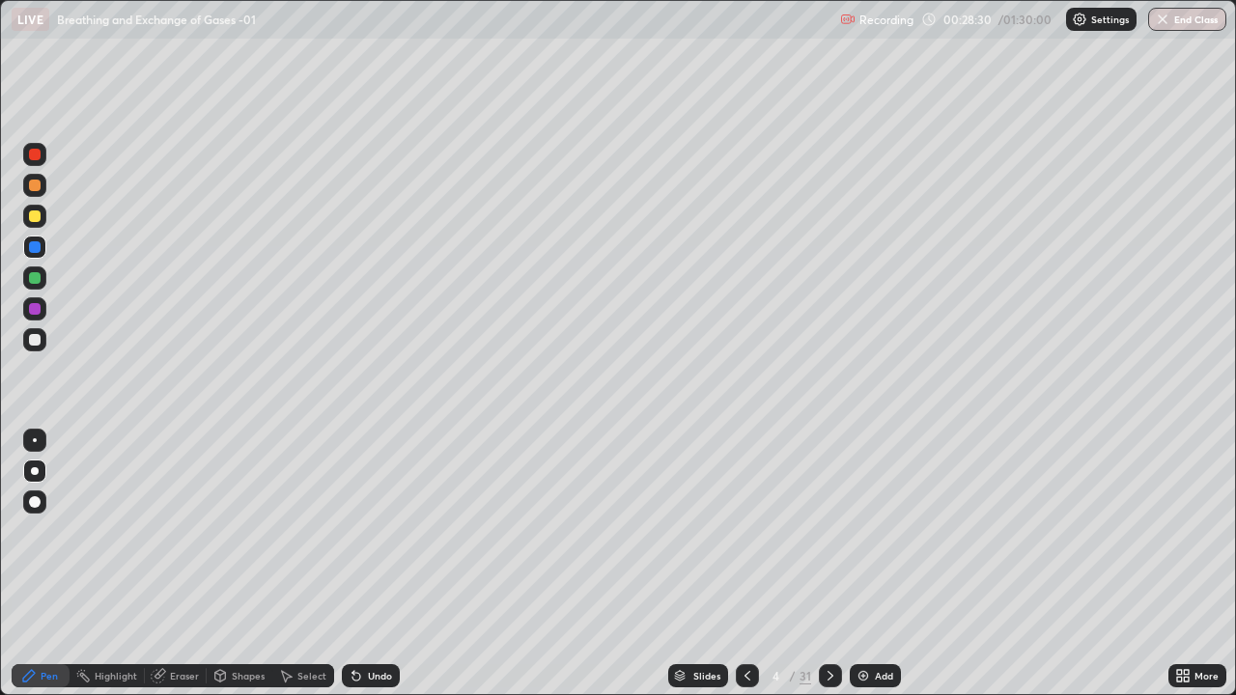
click at [749, 564] on icon at bounding box center [747, 675] width 15 height 15
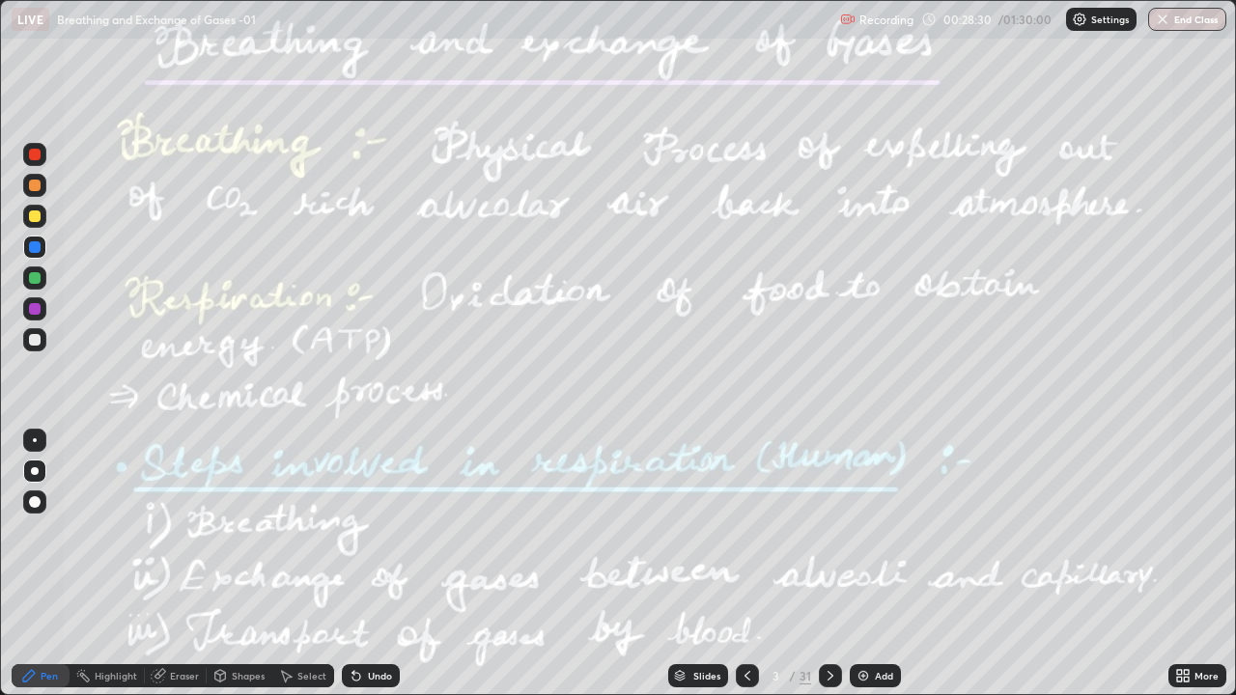
click at [866, 564] on div "Add" at bounding box center [875, 676] width 51 height 23
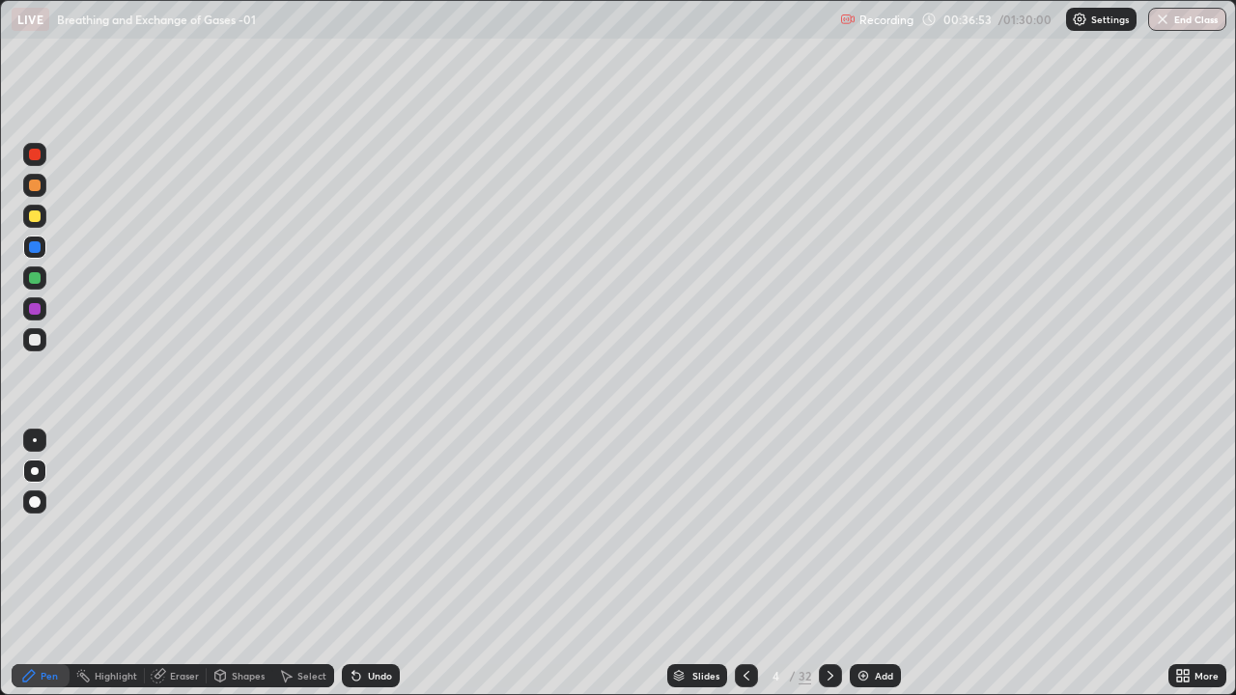
click at [745, 564] on icon at bounding box center [746, 675] width 15 height 15
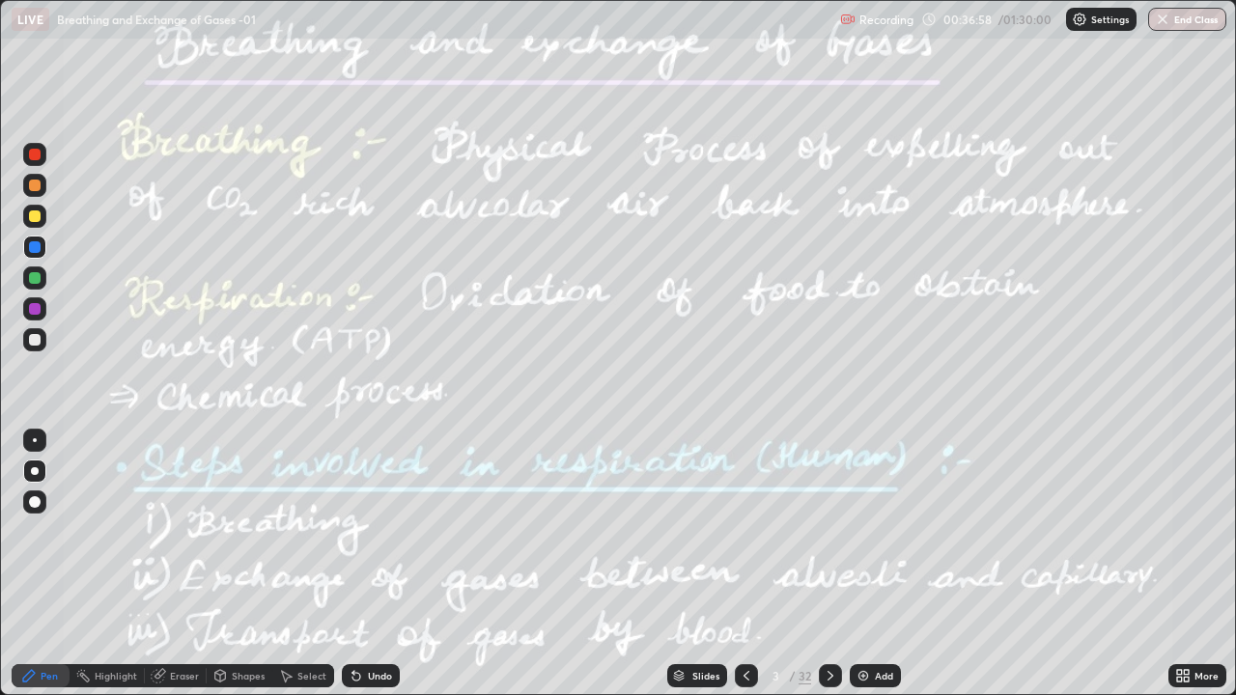
click at [170, 564] on div "Eraser" at bounding box center [184, 676] width 29 height 10
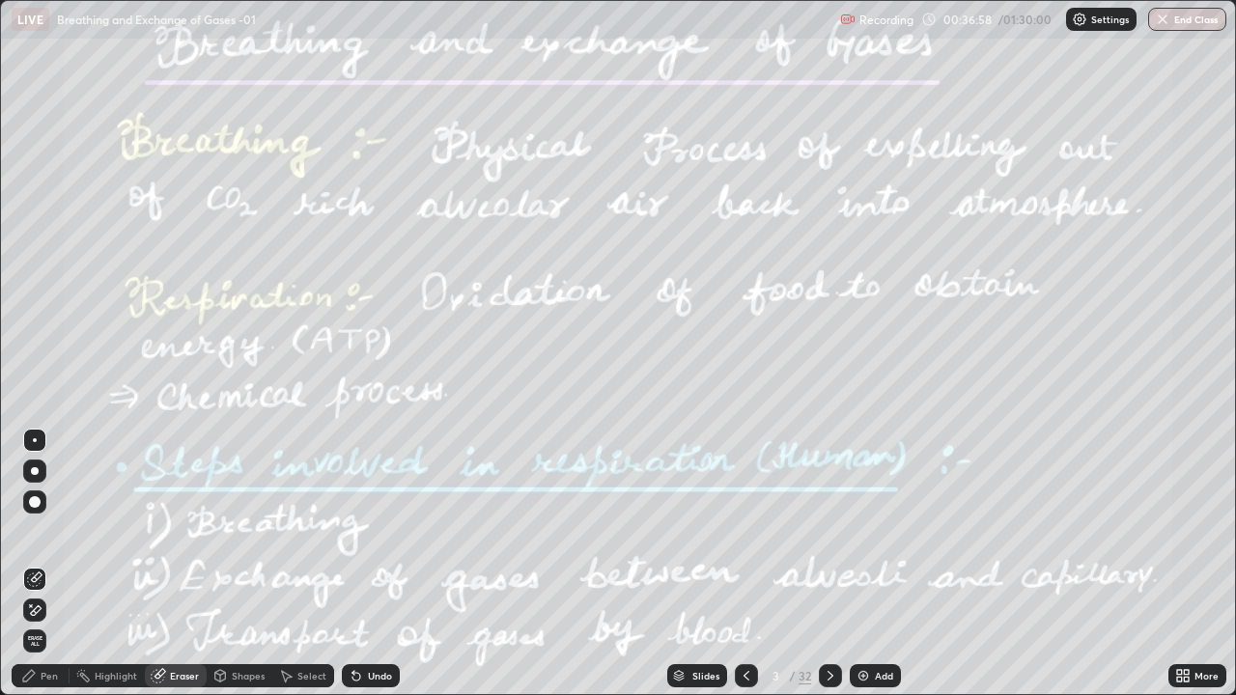
click at [110, 564] on div "Highlight" at bounding box center [116, 676] width 42 height 10
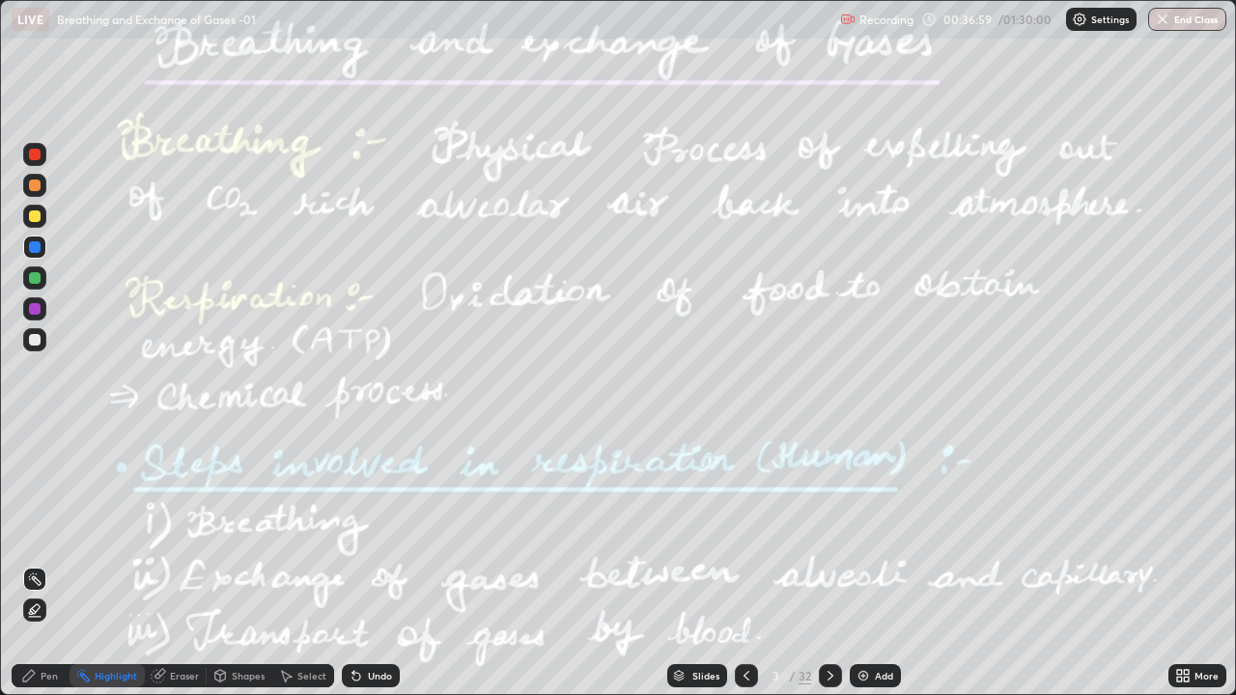
click at [30, 298] on div at bounding box center [34, 308] width 23 height 23
click at [28, 564] on icon at bounding box center [28, 675] width 15 height 15
click at [30, 340] on div at bounding box center [35, 340] width 12 height 12
click at [371, 564] on div "Undo" at bounding box center [380, 676] width 24 height 10
click at [361, 564] on div "Undo" at bounding box center [371, 676] width 58 height 23
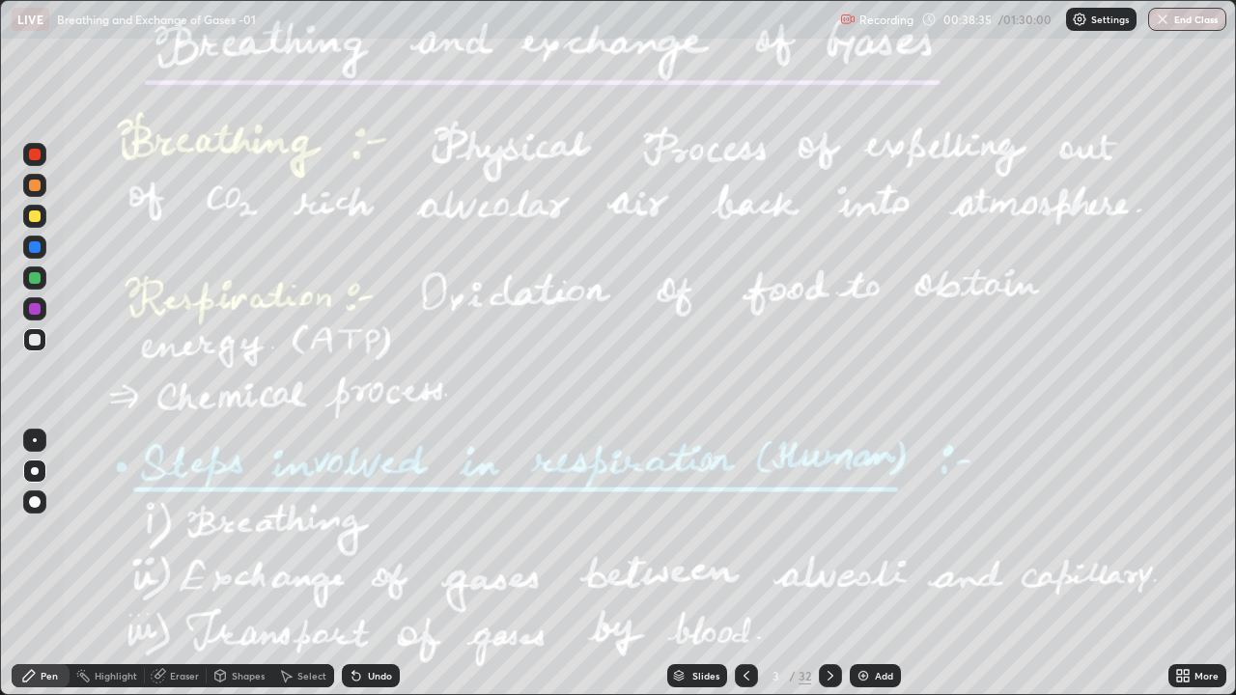
click at [109, 564] on div "Highlight" at bounding box center [107, 676] width 75 height 23
click at [25, 251] on div at bounding box center [34, 247] width 23 height 23
click at [361, 564] on div "Undo" at bounding box center [371, 676] width 58 height 23
click at [31, 287] on div at bounding box center [34, 278] width 23 height 23
click at [38, 564] on div "Pen" at bounding box center [41, 676] width 58 height 23
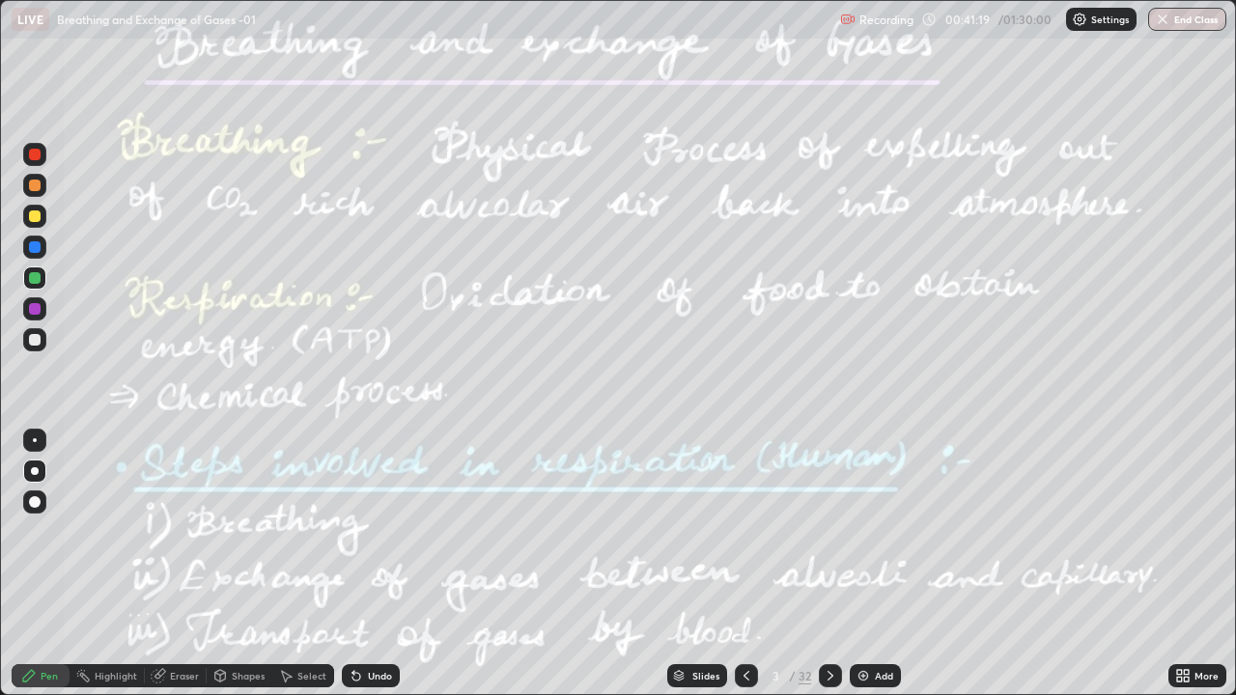
click at [28, 309] on div at bounding box center [34, 308] width 23 height 23
click at [85, 564] on icon at bounding box center [82, 675] width 15 height 15
click at [51, 564] on div "Pen" at bounding box center [41, 676] width 58 height 23
click at [35, 343] on div at bounding box center [35, 340] width 12 height 12
click at [33, 278] on div at bounding box center [35, 278] width 12 height 12
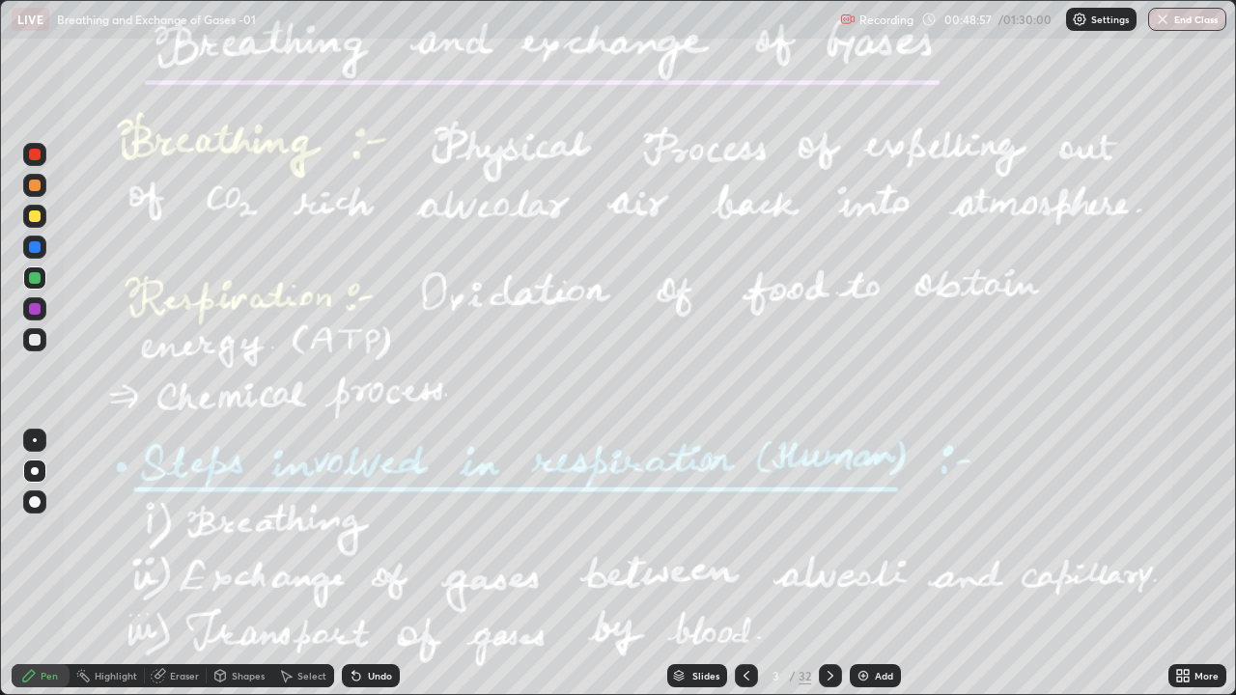
click at [93, 564] on div "Highlight" at bounding box center [107, 676] width 75 height 23
click at [828, 564] on icon at bounding box center [830, 675] width 15 height 15
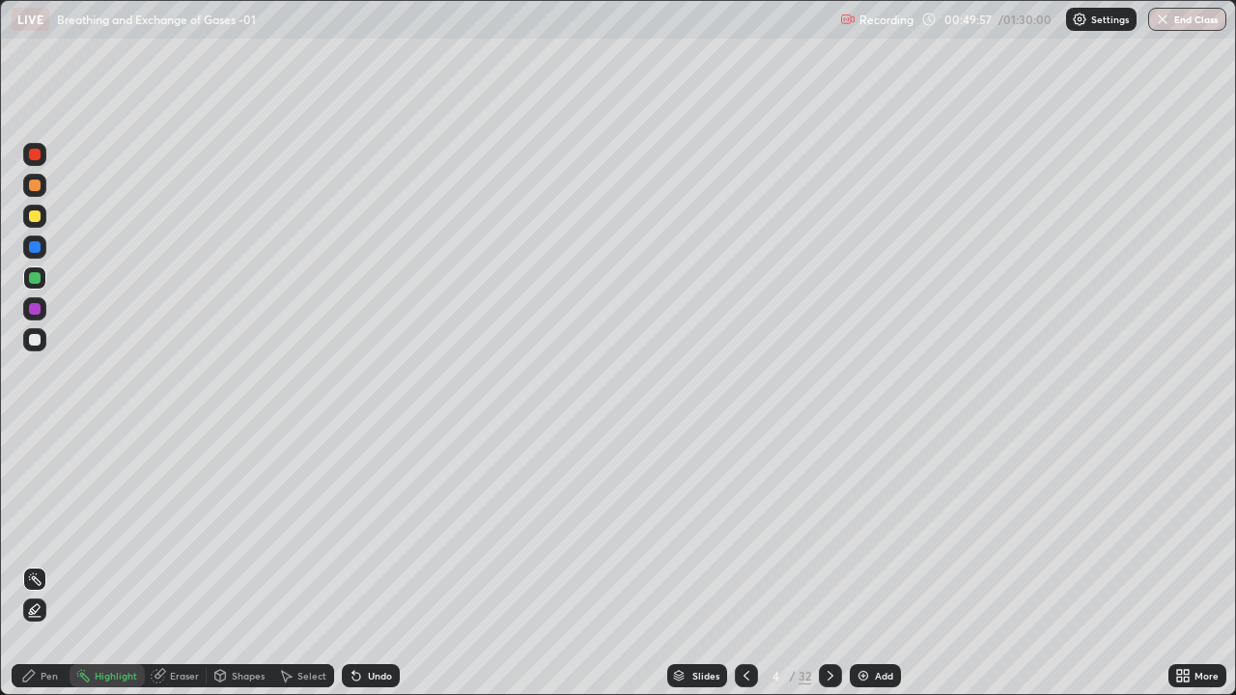
click at [826, 564] on icon at bounding box center [830, 675] width 15 height 15
click at [825, 564] on div at bounding box center [830, 676] width 23 height 39
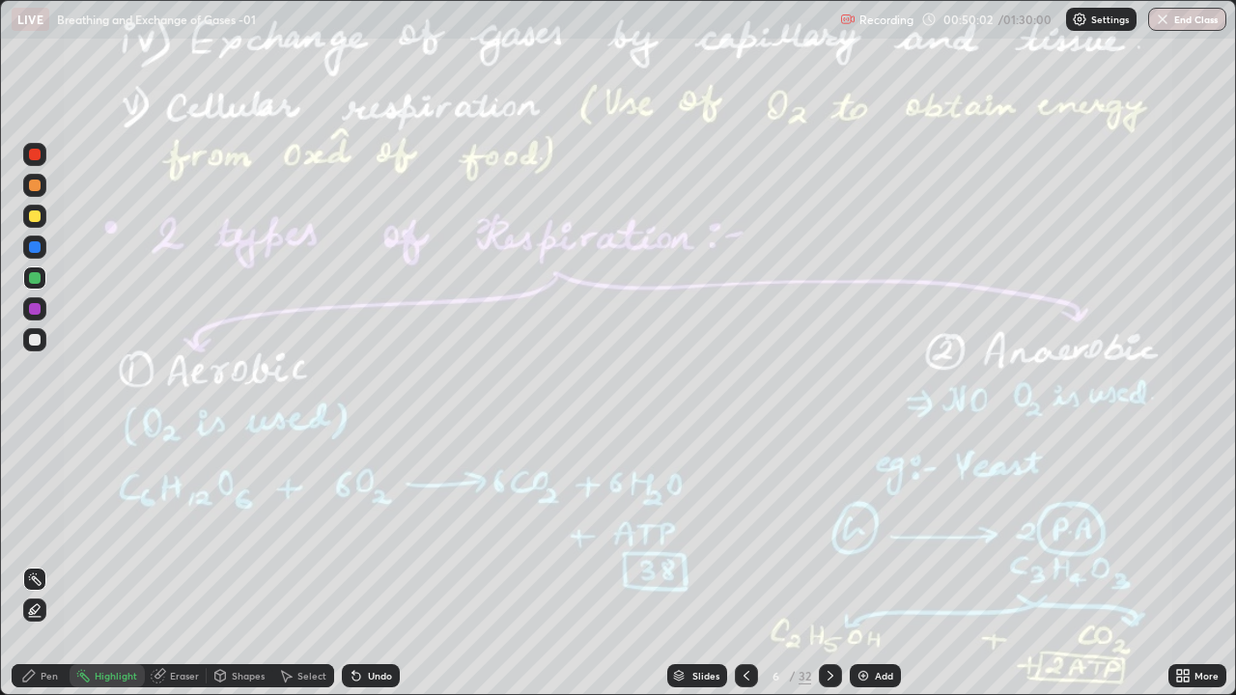
click at [29, 188] on div at bounding box center [34, 185] width 23 height 23
click at [102, 564] on div "Highlight" at bounding box center [107, 676] width 75 height 23
click at [33, 564] on icon at bounding box center [28, 675] width 15 height 15
click at [35, 310] on div at bounding box center [35, 309] width 12 height 12
click at [829, 564] on icon at bounding box center [830, 675] width 15 height 15
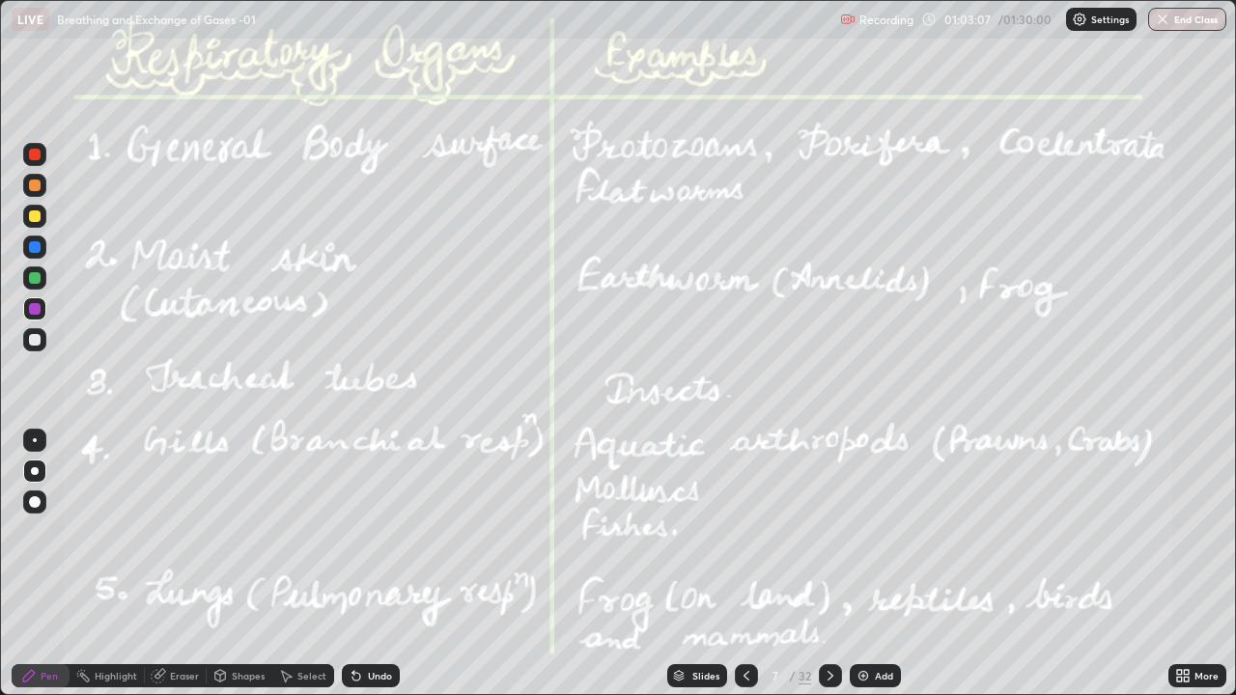
click at [24, 210] on div at bounding box center [34, 216] width 23 height 23
click at [110, 564] on div "Highlight" at bounding box center [107, 676] width 75 height 23
click at [31, 305] on div at bounding box center [35, 309] width 12 height 12
click at [31, 186] on div at bounding box center [35, 186] width 12 height 12
click at [42, 564] on div "Pen" at bounding box center [49, 676] width 17 height 10
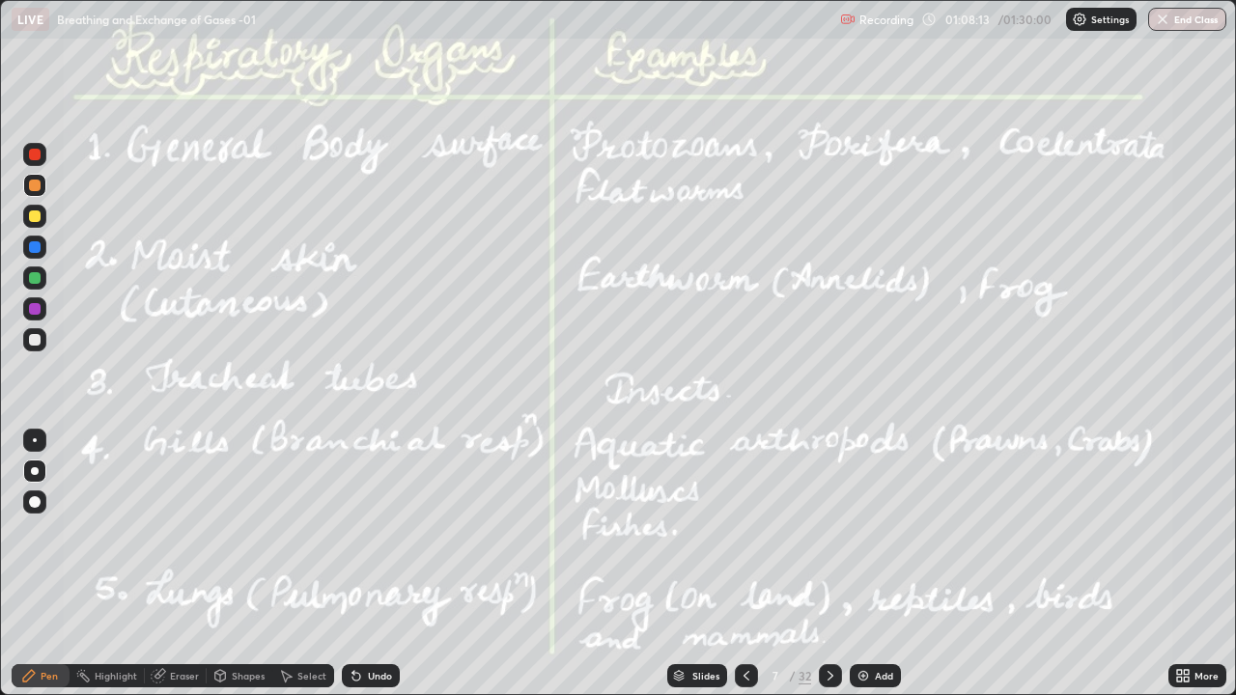
click at [373, 564] on div "Undo" at bounding box center [371, 676] width 58 height 23
click at [378, 564] on div "Undo" at bounding box center [371, 676] width 58 height 23
click at [27, 278] on div at bounding box center [34, 278] width 23 height 23
click at [29, 252] on div at bounding box center [34, 247] width 23 height 23
click at [830, 564] on icon at bounding box center [830, 675] width 15 height 15
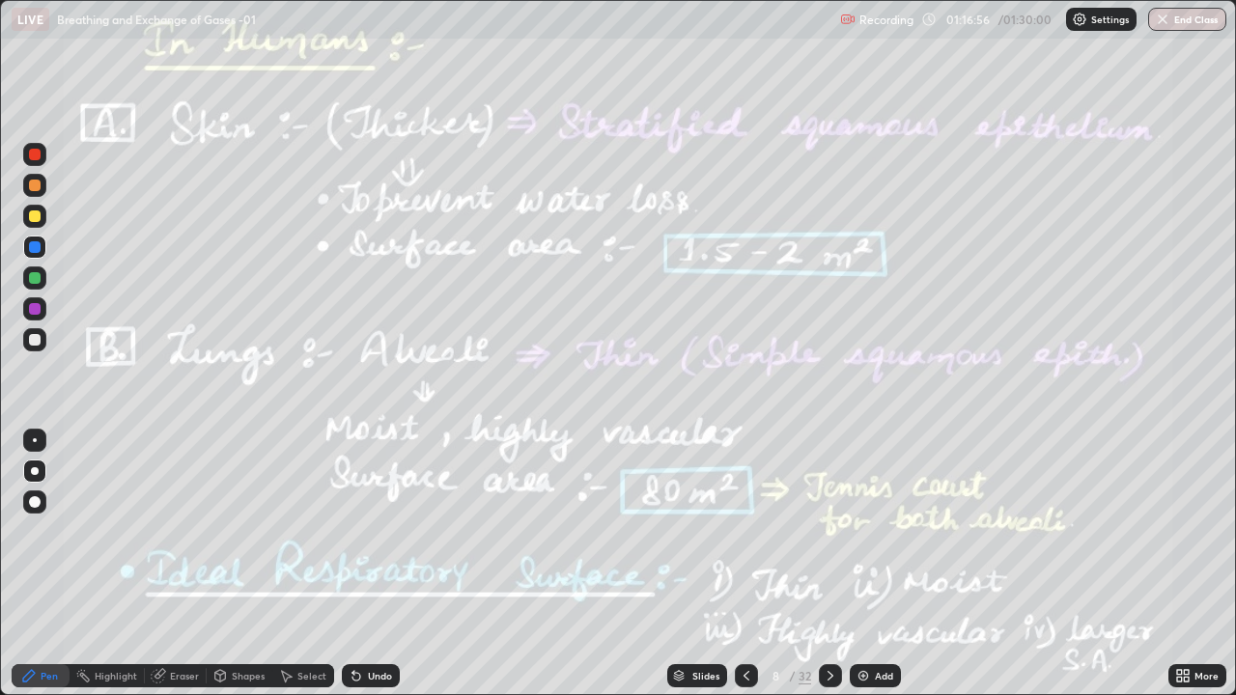
click at [1166, 24] on img "button" at bounding box center [1162, 19] width 15 height 15
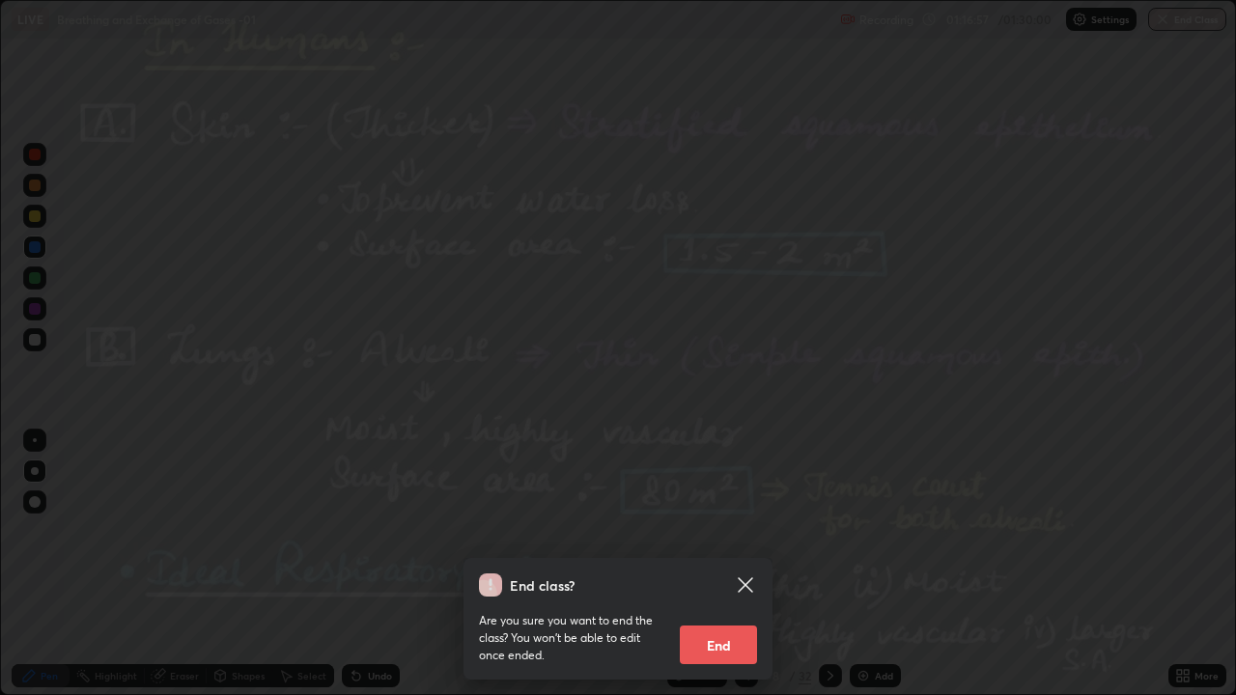
click at [718, 564] on button "End" at bounding box center [718, 645] width 77 height 39
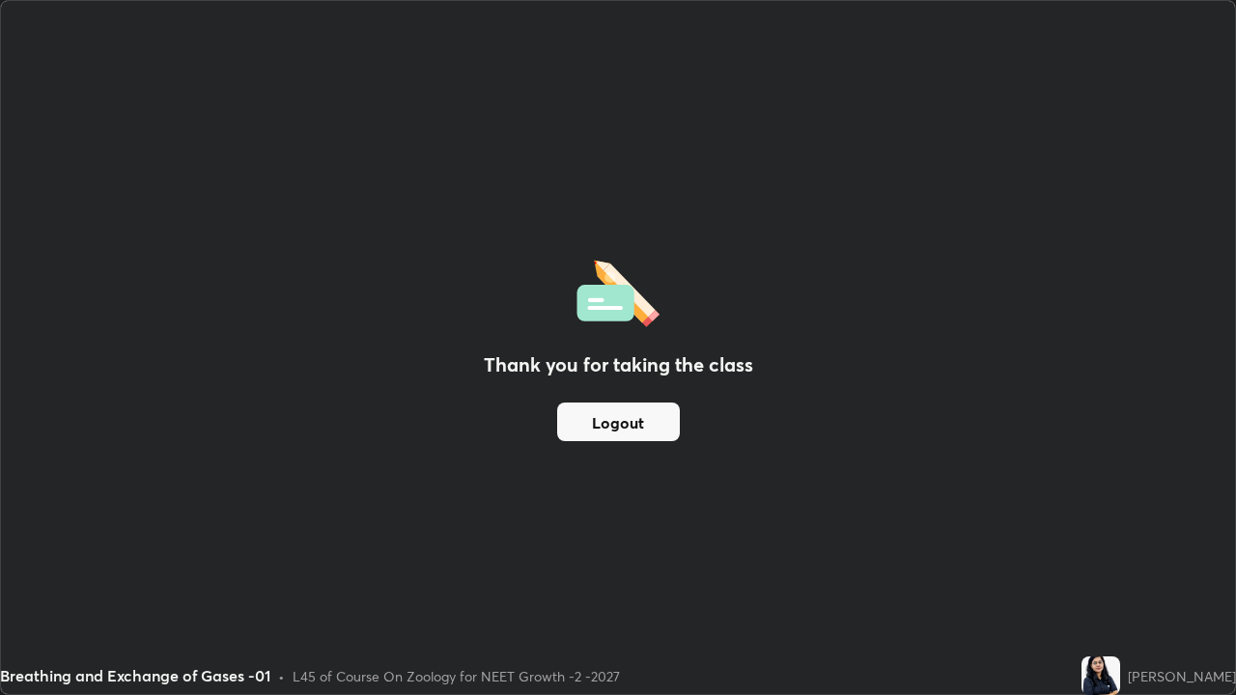
click at [641, 421] on button "Logout" at bounding box center [618, 422] width 123 height 39
